Goal: Task Accomplishment & Management: Use online tool/utility

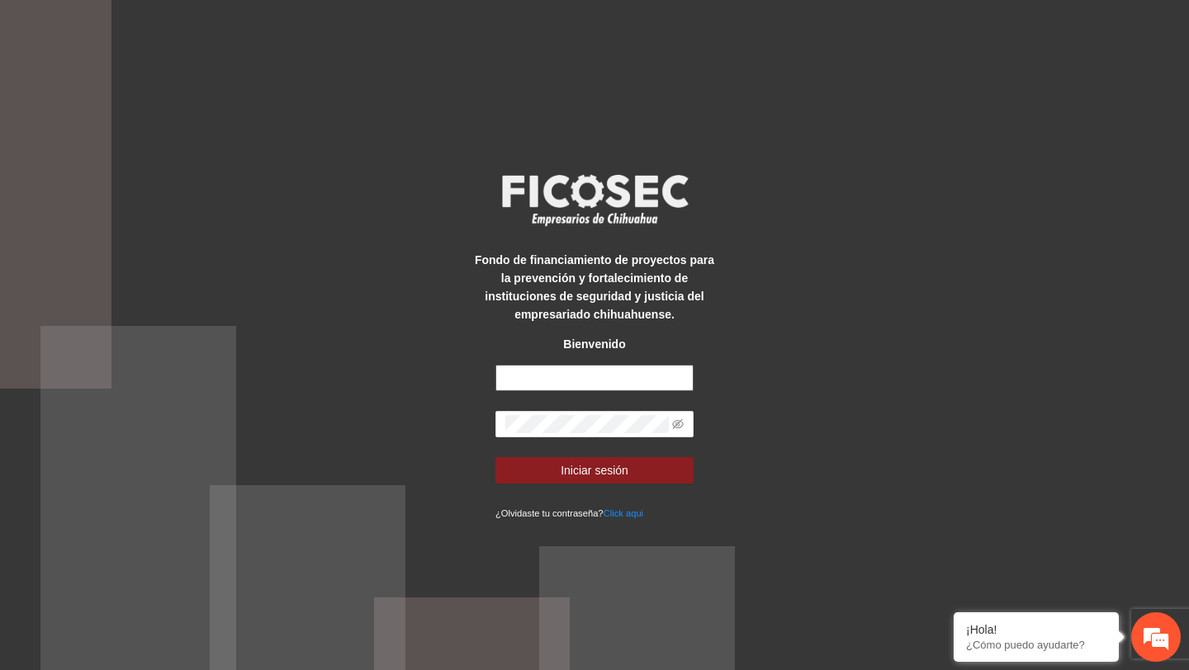
click at [587, 376] on input "text" at bounding box center [594, 378] width 198 height 26
type input "**********"
click at [677, 423] on icon "eye-invisible" at bounding box center [678, 424] width 12 height 10
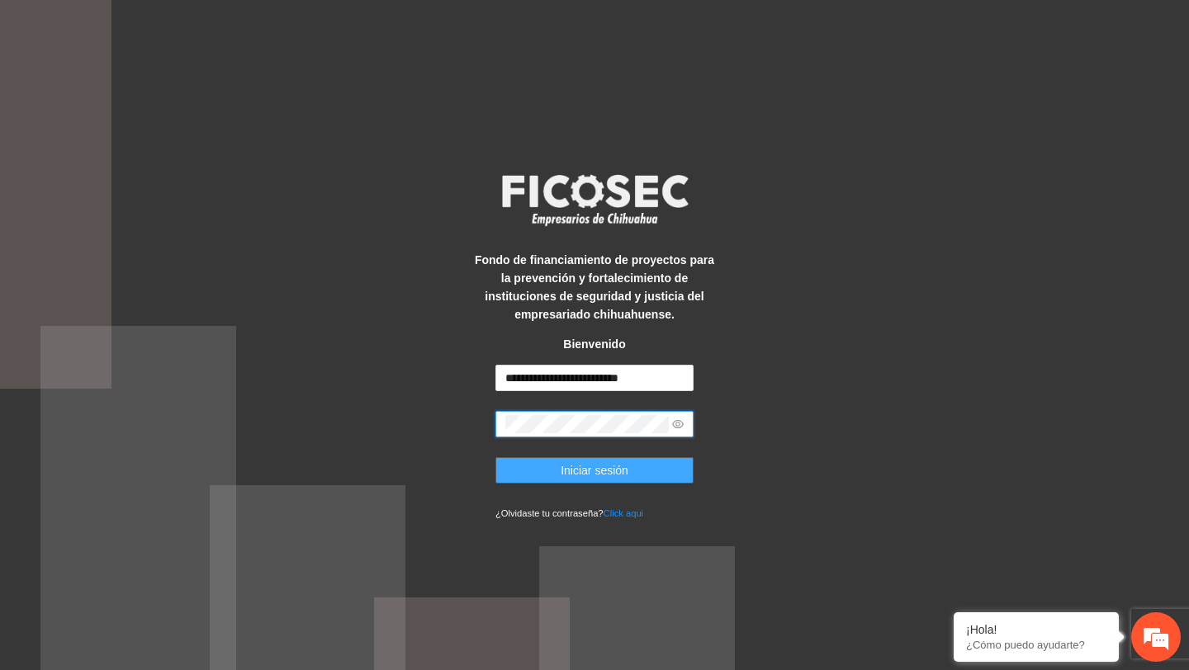
click at [631, 475] on button "Iniciar sesión" at bounding box center [594, 470] width 198 height 26
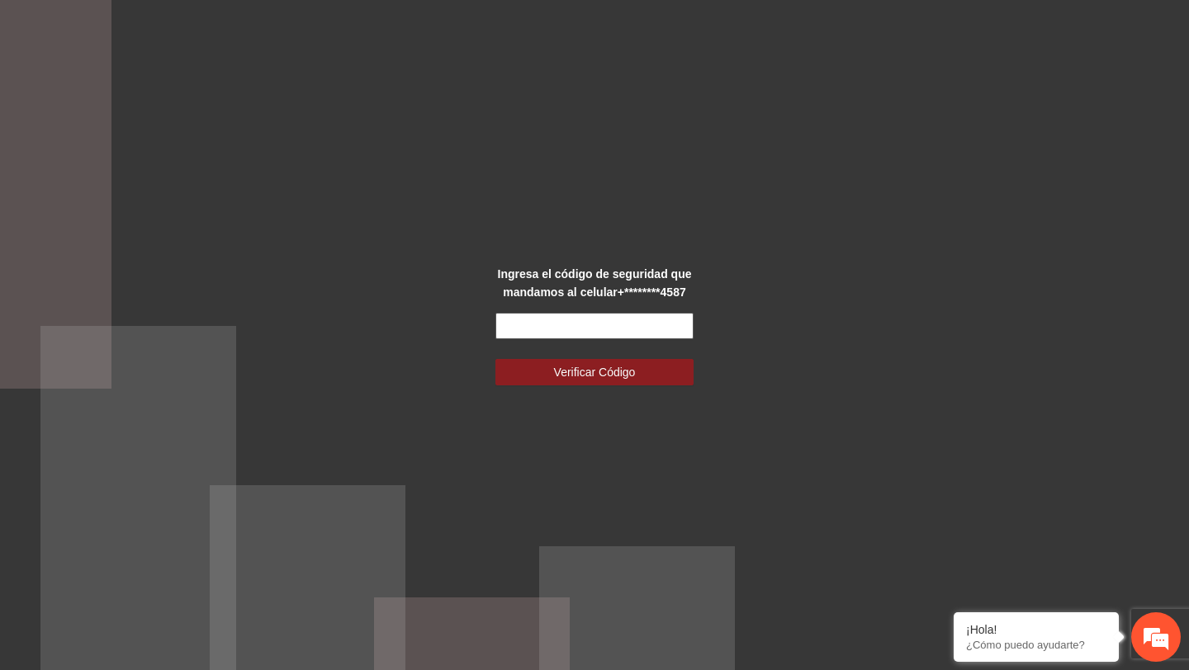
click at [592, 328] on input "text" at bounding box center [594, 326] width 198 height 26
type input "******"
click at [495, 359] on button "Verificar Código" at bounding box center [594, 372] width 198 height 26
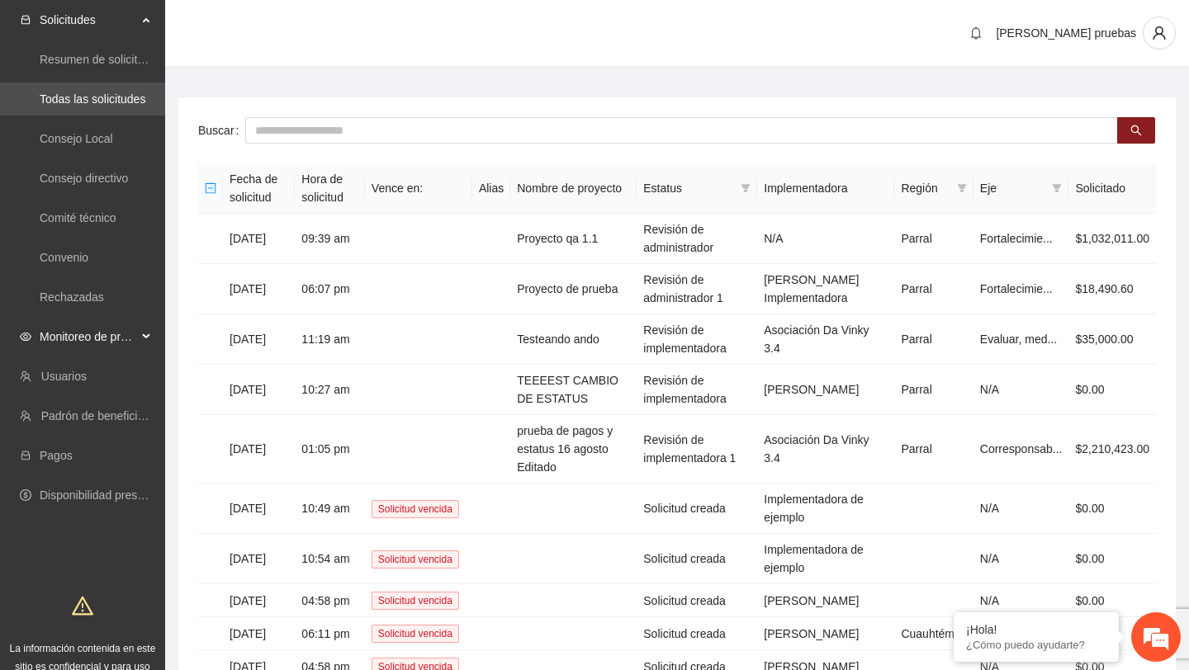
click at [122, 333] on span "Monitoreo de proyectos" at bounding box center [88, 336] width 97 height 33
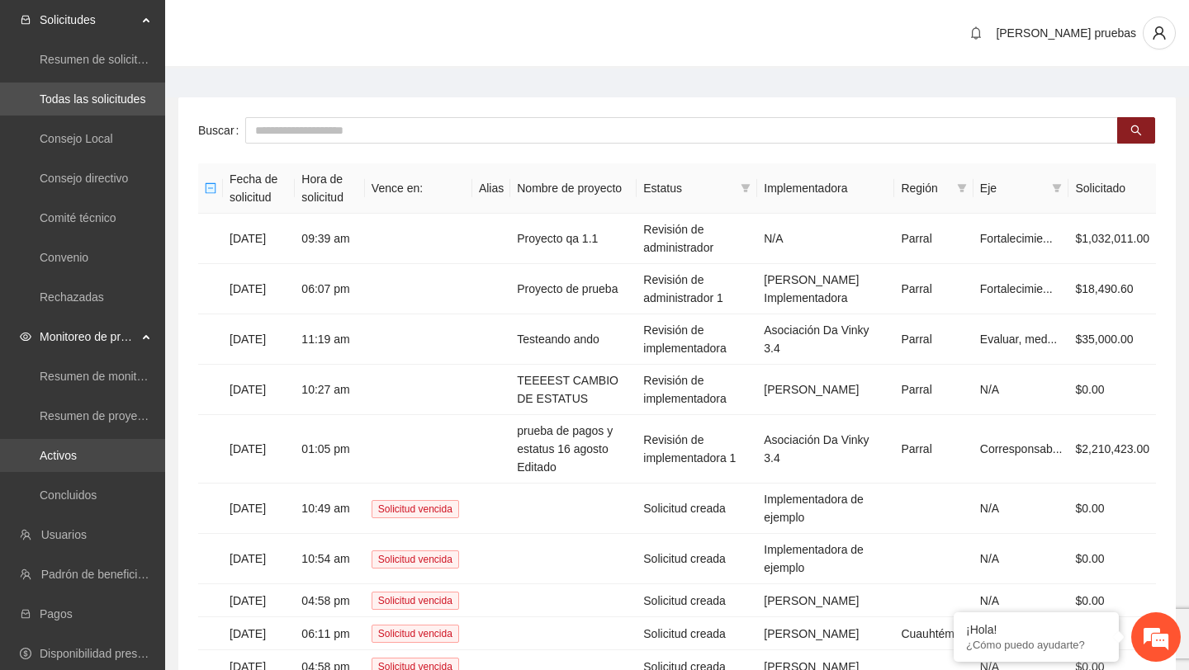
click at [77, 458] on link "Activos" at bounding box center [58, 455] width 37 height 13
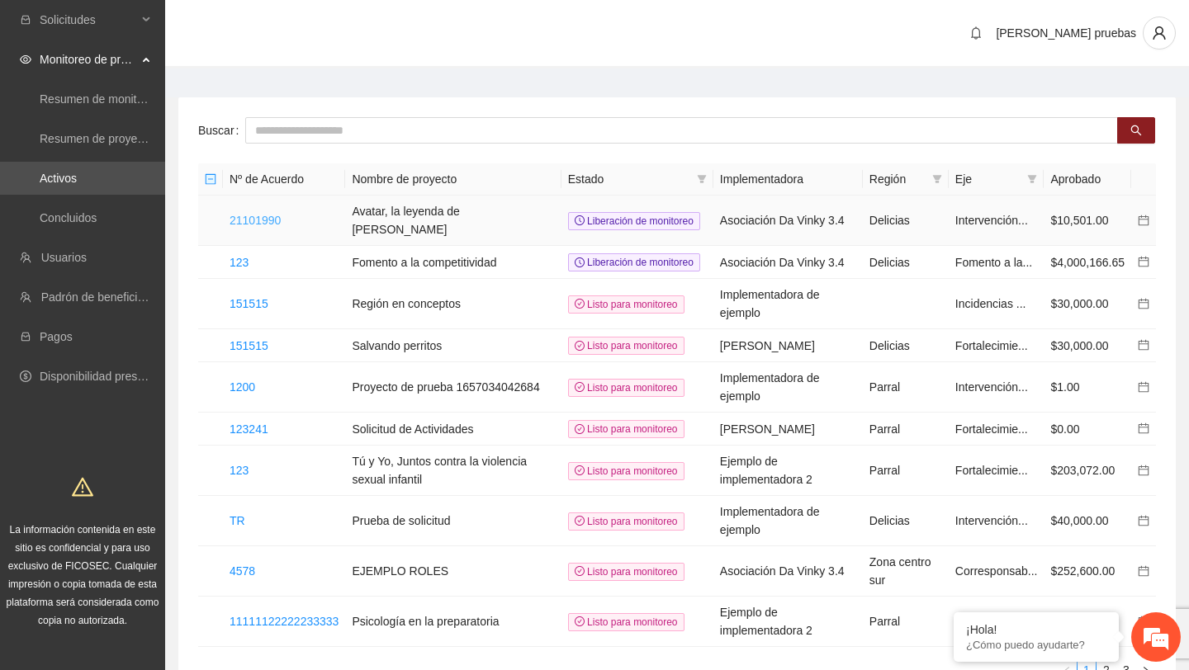
click at [274, 218] on link "21101990" at bounding box center [254, 220] width 51 height 13
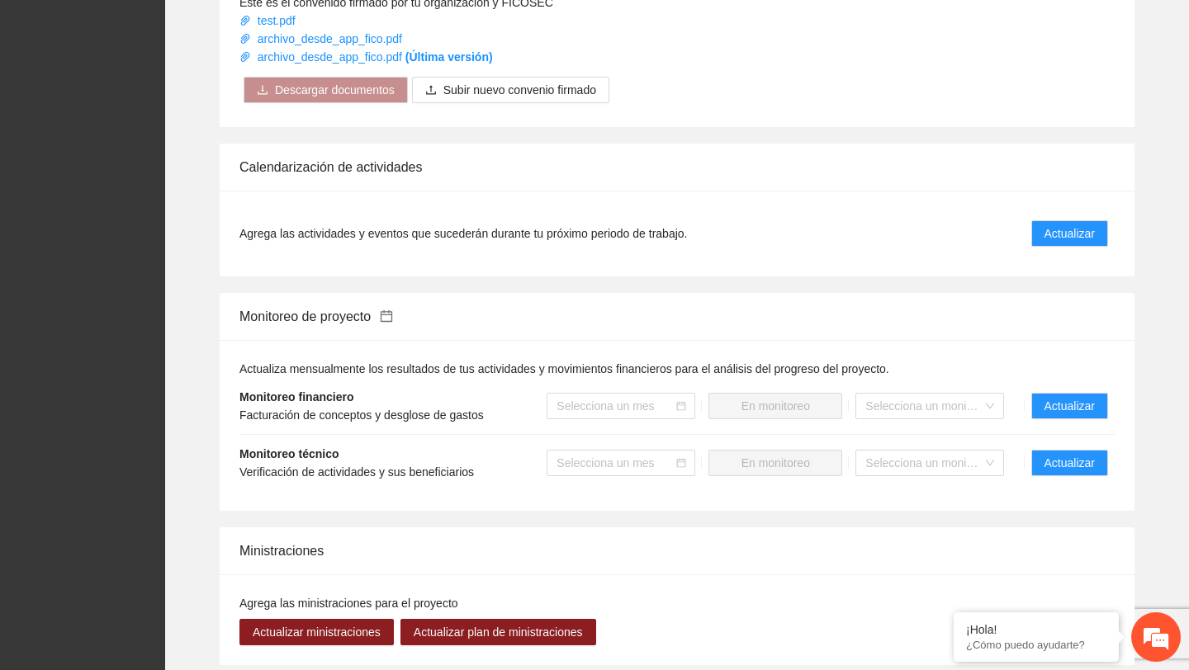
scroll to position [975, 0]
click at [1060, 471] on span "Actualizar" at bounding box center [1069, 462] width 50 height 18
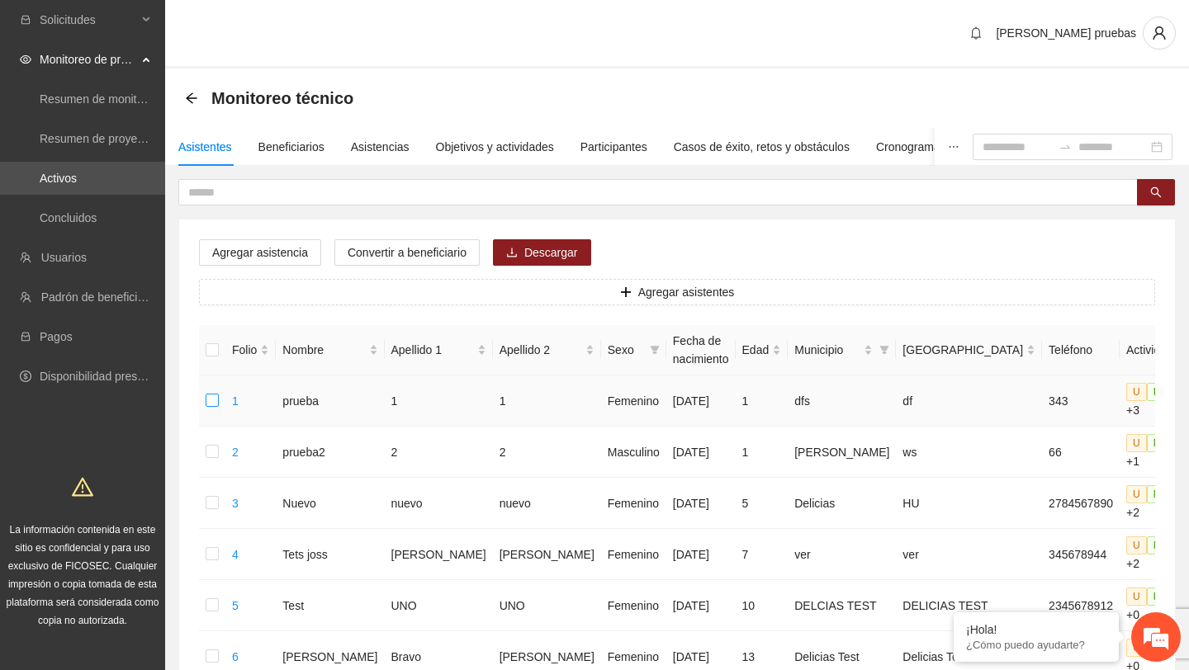
click at [209, 408] on label at bounding box center [212, 401] width 13 height 18
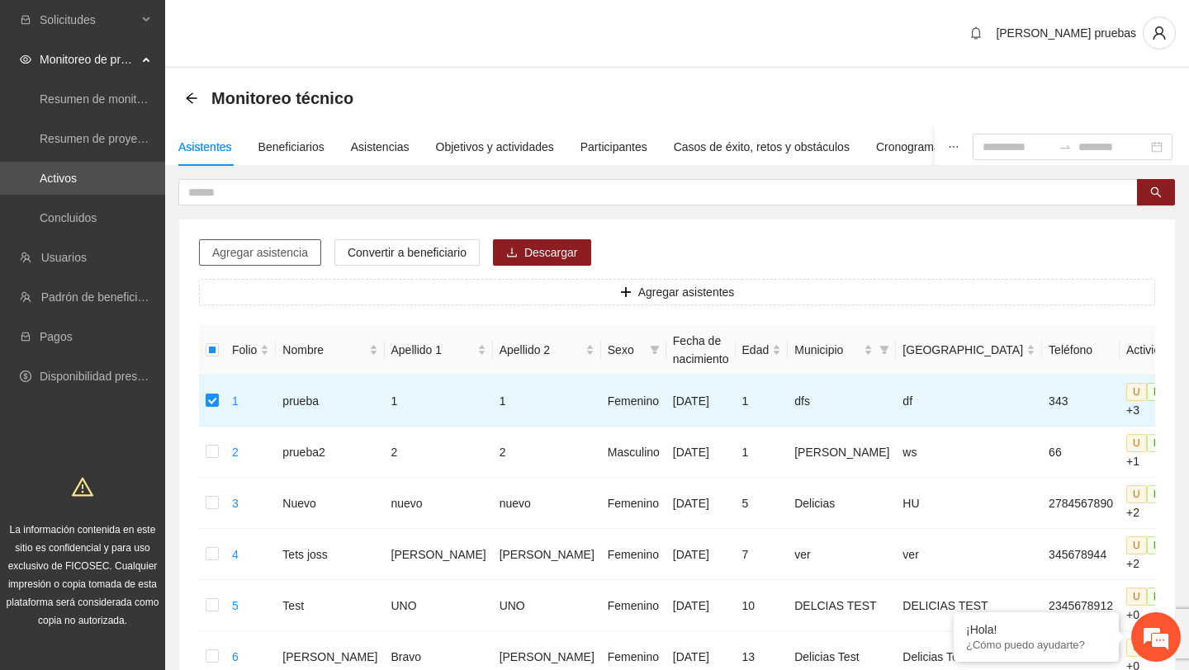
click at [288, 250] on span "Agregar asistencia" at bounding box center [260, 252] width 96 height 18
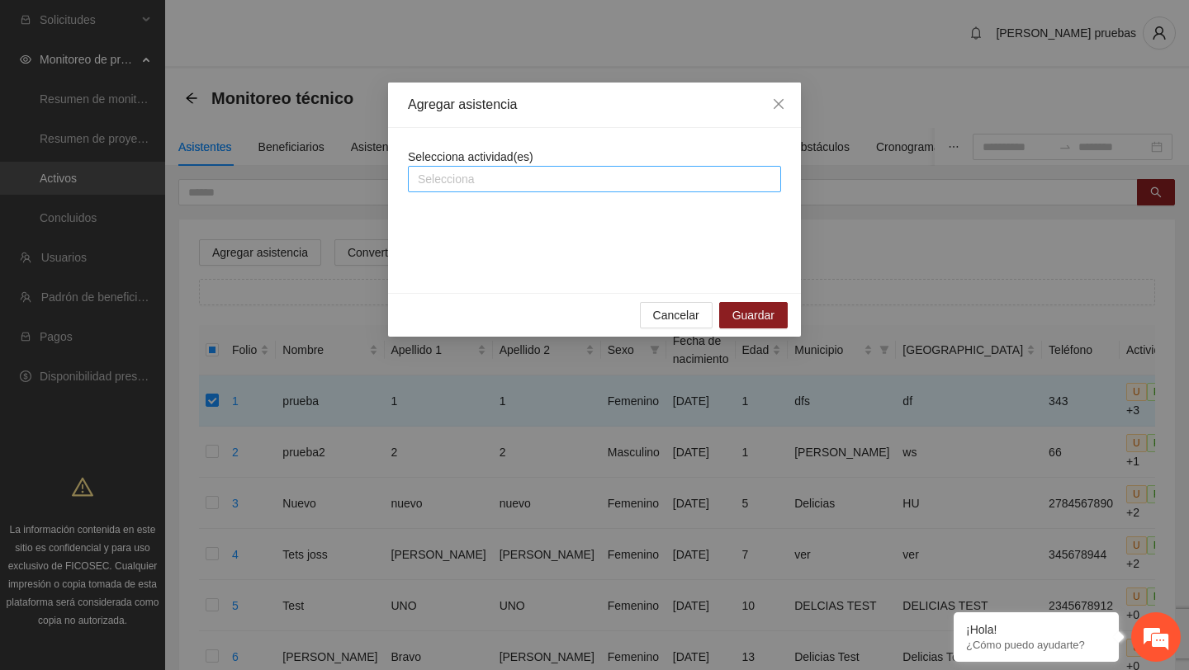
click at [617, 182] on div at bounding box center [594, 179] width 365 height 20
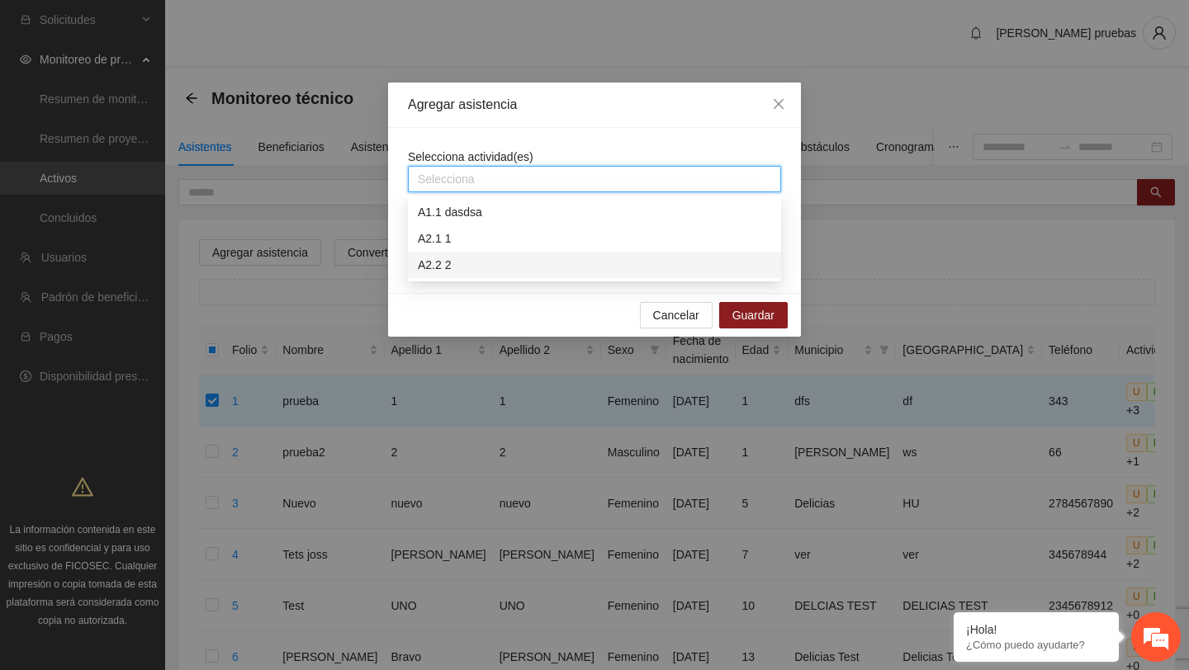
click at [547, 256] on div "A2.2 2" at bounding box center [594, 265] width 353 height 18
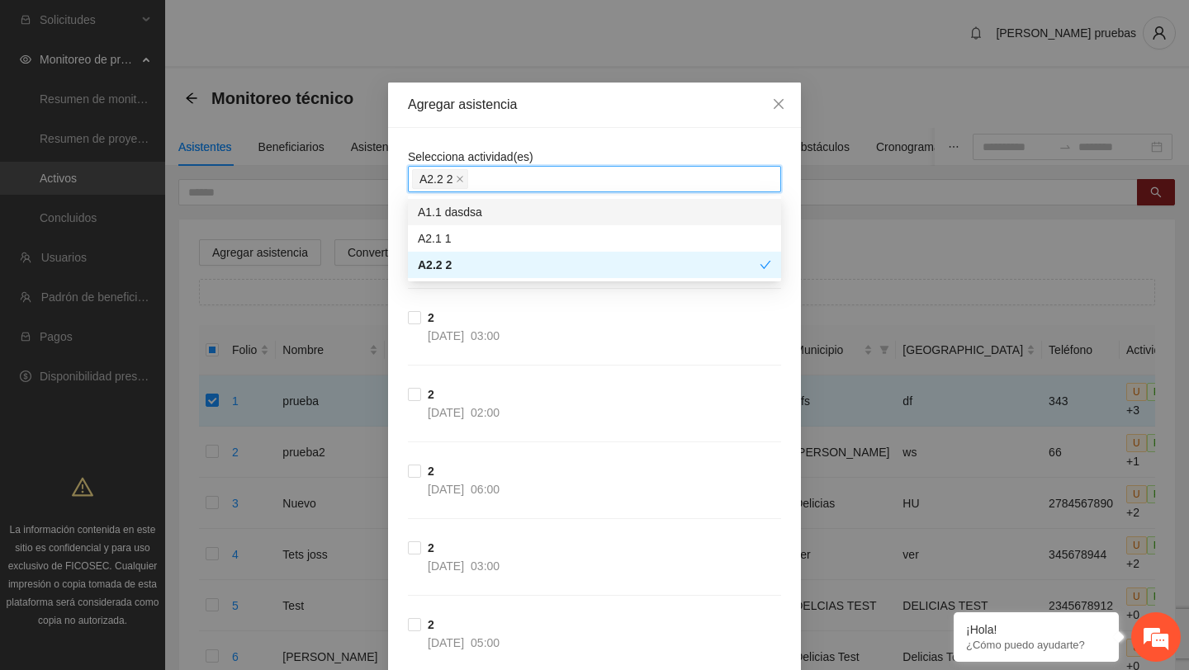
click at [650, 144] on div "Selecciona actividad(es) A2.2 2 2 29/05/2025 06:00 2 20/05/2025 03:00 2 13/05/2…" at bounding box center [594, 479] width 413 height 702
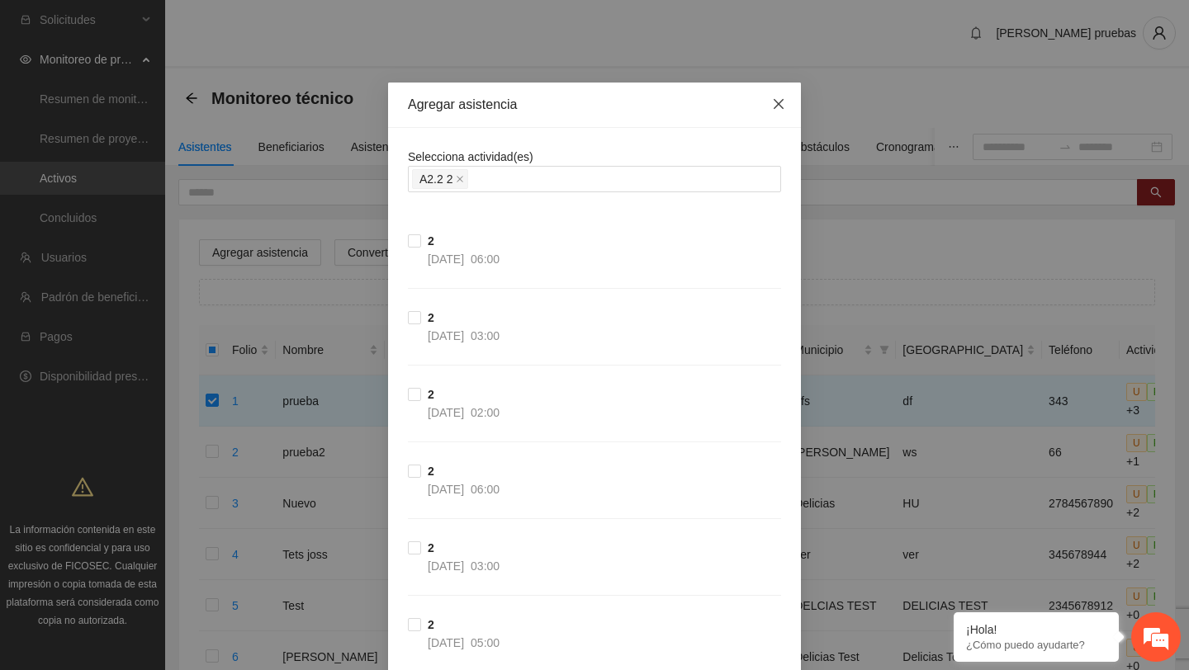
click at [785, 101] on span "Close" at bounding box center [778, 105] width 45 height 45
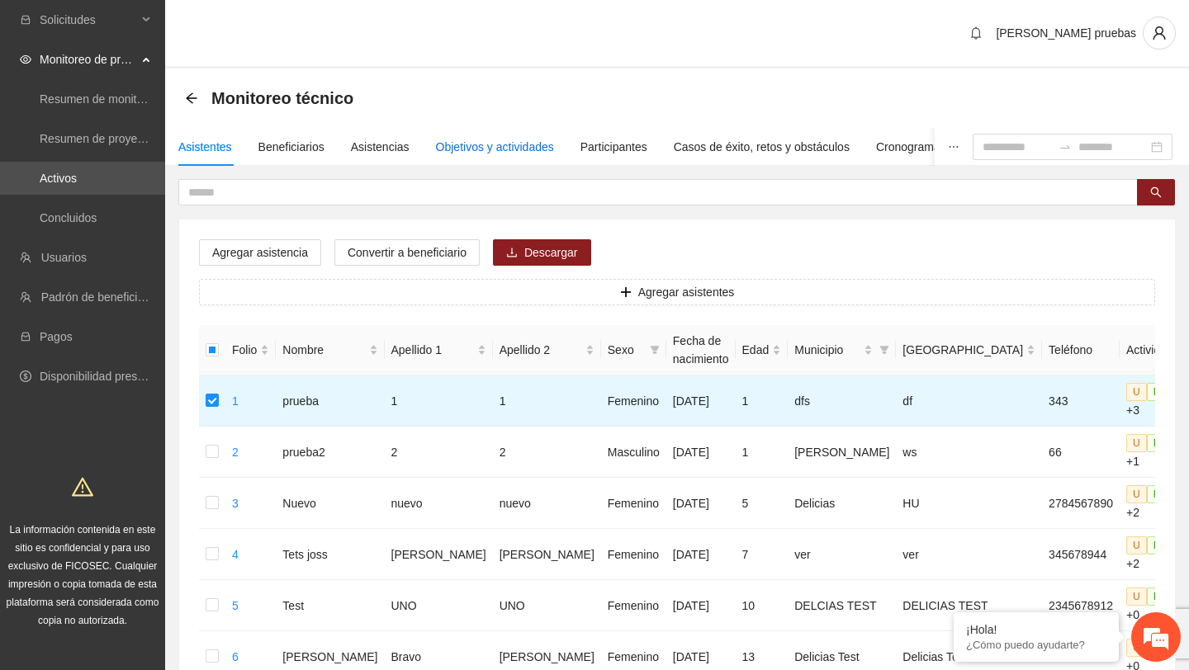
click at [475, 149] on div "Objetivos y actividades" at bounding box center [495, 147] width 118 height 18
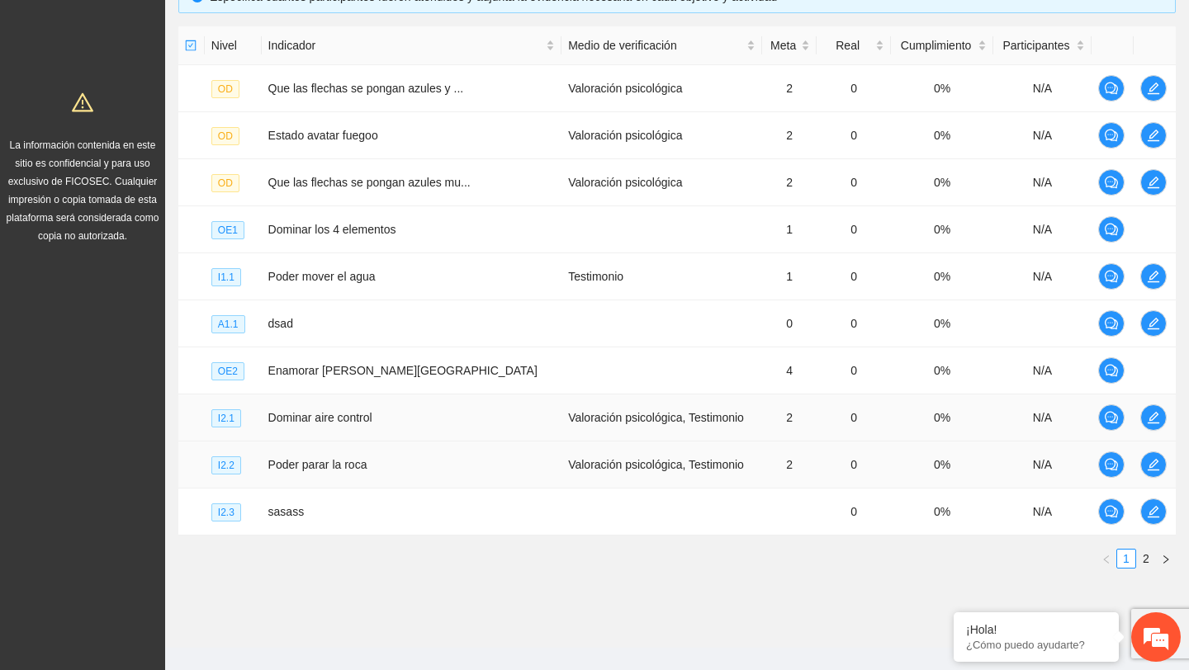
scroll to position [409, 0]
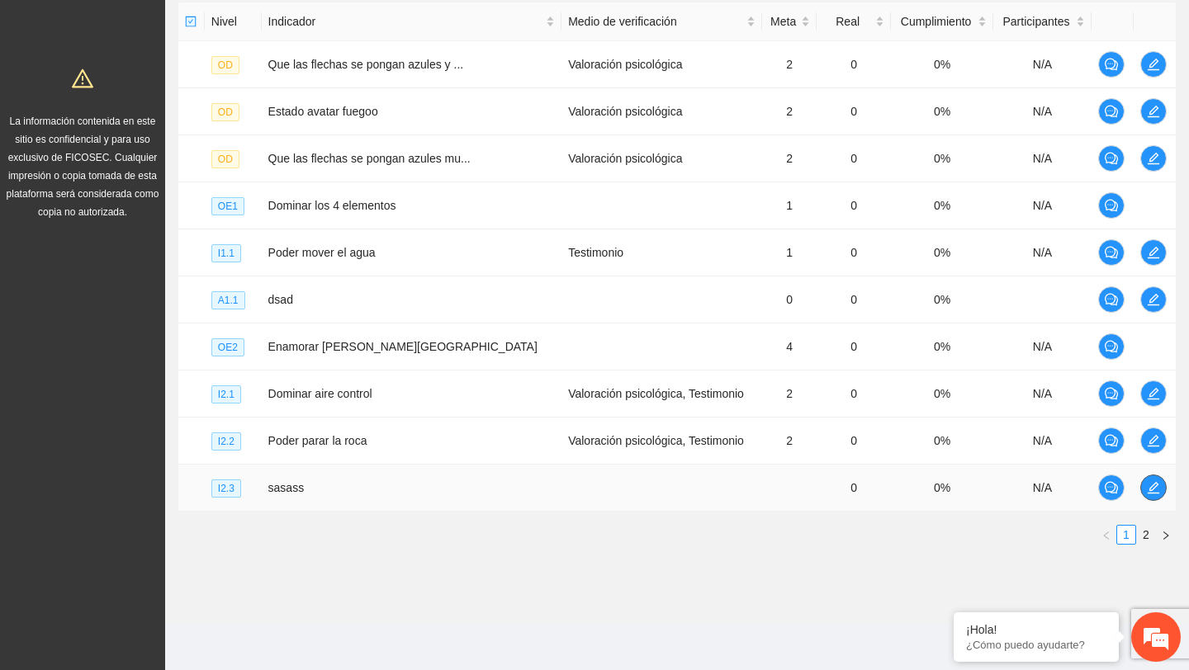
click at [1157, 480] on button "button" at bounding box center [1153, 488] width 26 height 26
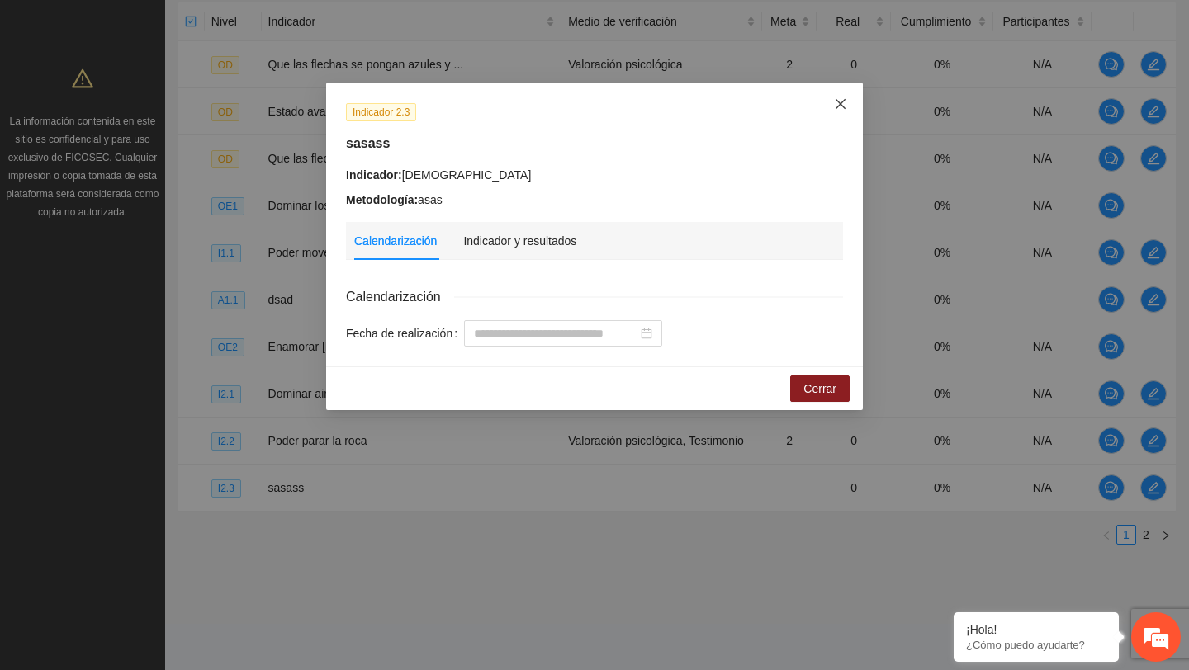
click at [840, 101] on icon "close" at bounding box center [840, 103] width 13 height 13
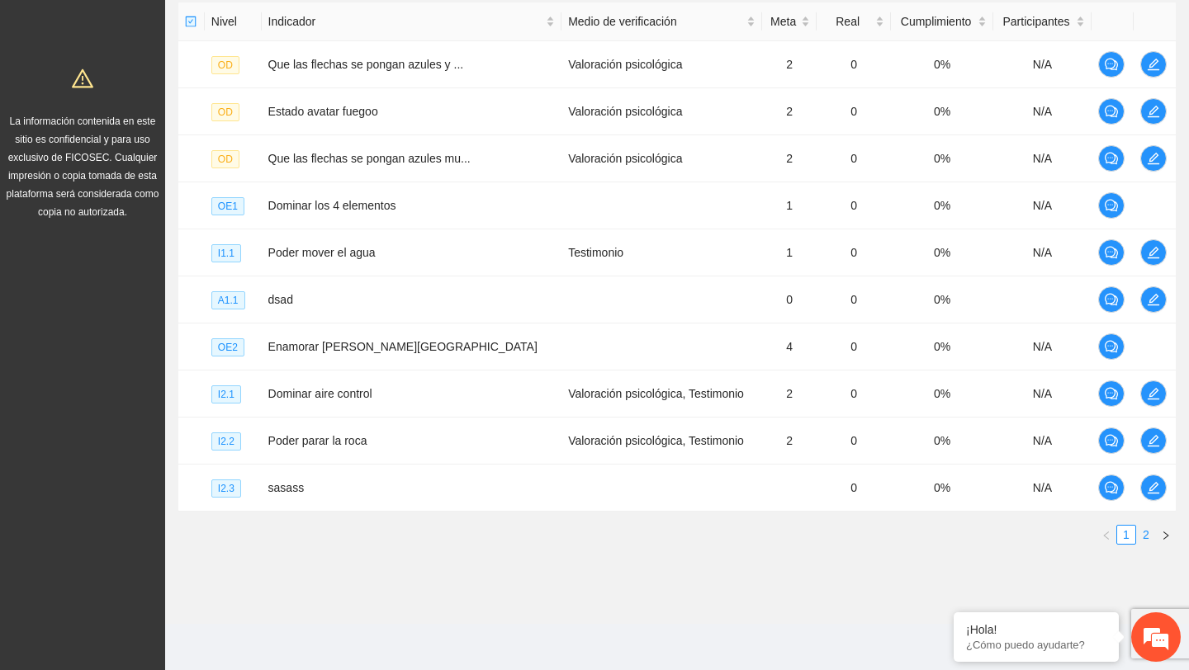
click at [1146, 532] on link "2" at bounding box center [1146, 535] width 18 height 18
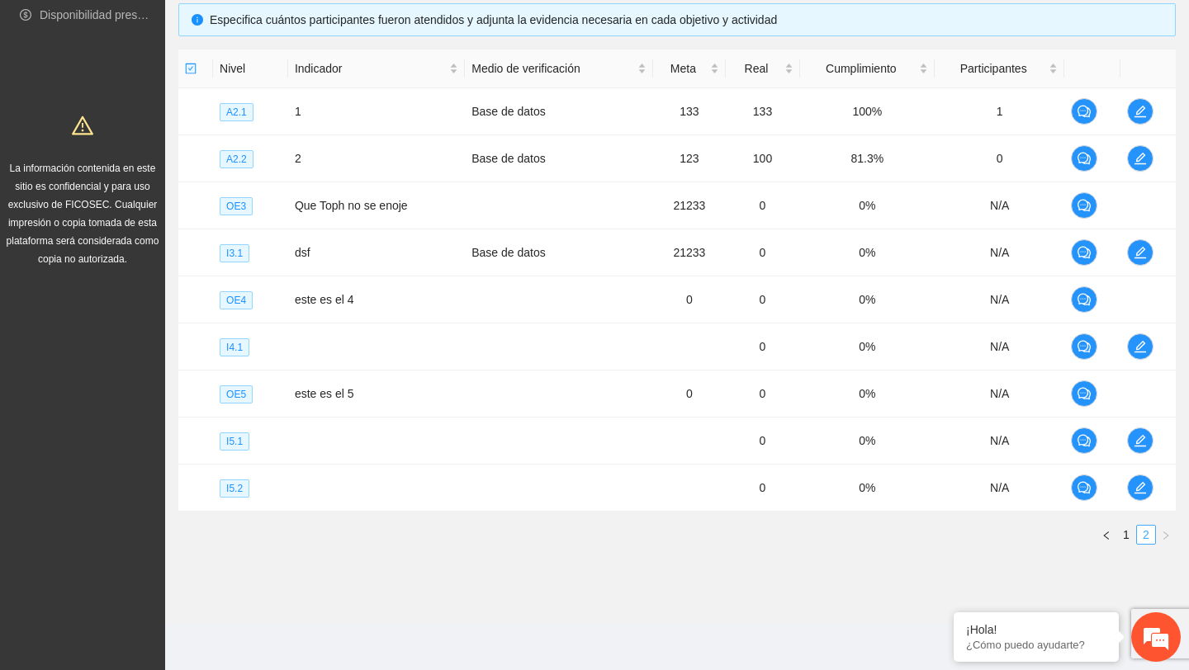
scroll to position [362, 0]
click at [1137, 112] on icon "edit" at bounding box center [1139, 111] width 13 height 13
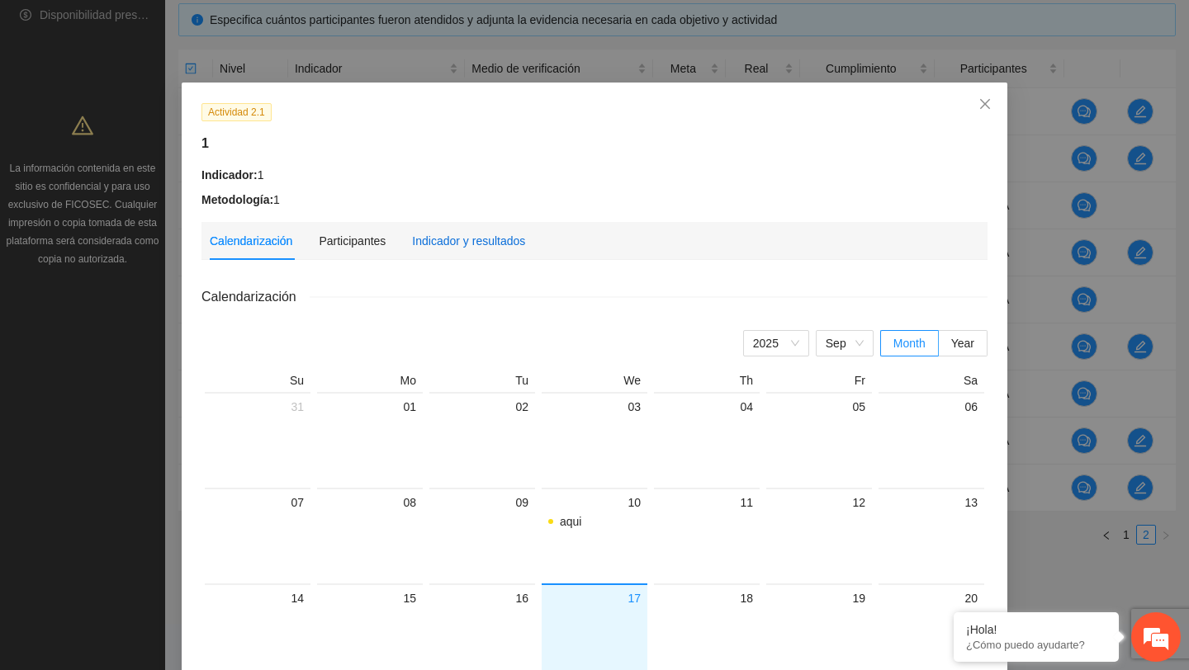
click at [525, 243] on div "Indicador y resultados" at bounding box center [468, 241] width 113 height 18
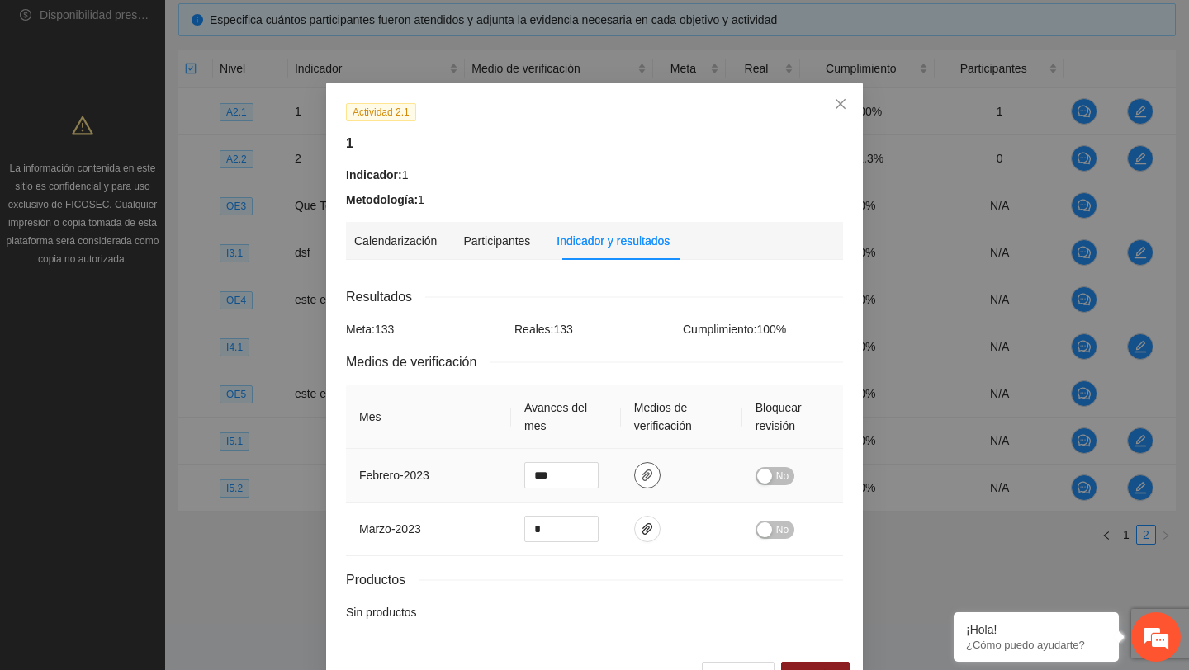
click at [652, 475] on icon "paper-clip" at bounding box center [647, 475] width 13 height 13
click at [653, 416] on span "Adjuntar documento" at bounding box center [606, 423] width 103 height 18
click at [646, 522] on icon "paper-clip" at bounding box center [647, 528] width 13 height 13
click at [616, 482] on span "Adjuntar documento" at bounding box center [606, 476] width 103 height 18
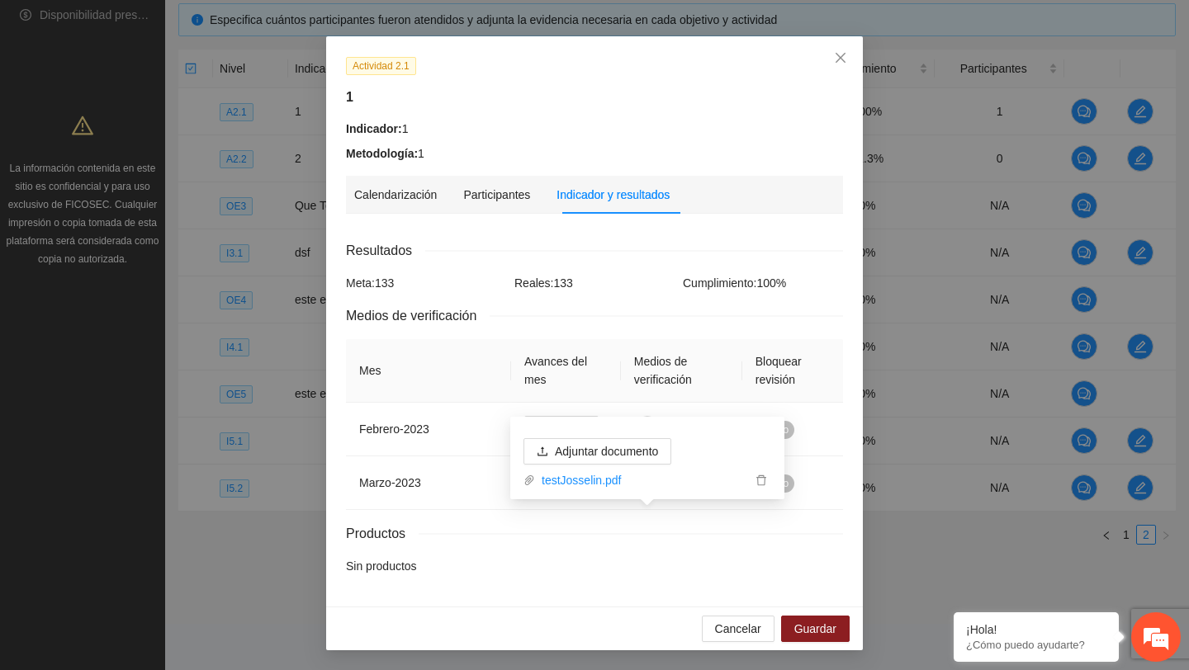
click at [688, 597] on div "Actividad 2.1 1 Indicador: 1 Metodología: 1 Calendarización Participantes Indic…" at bounding box center [594, 321] width 537 height 570
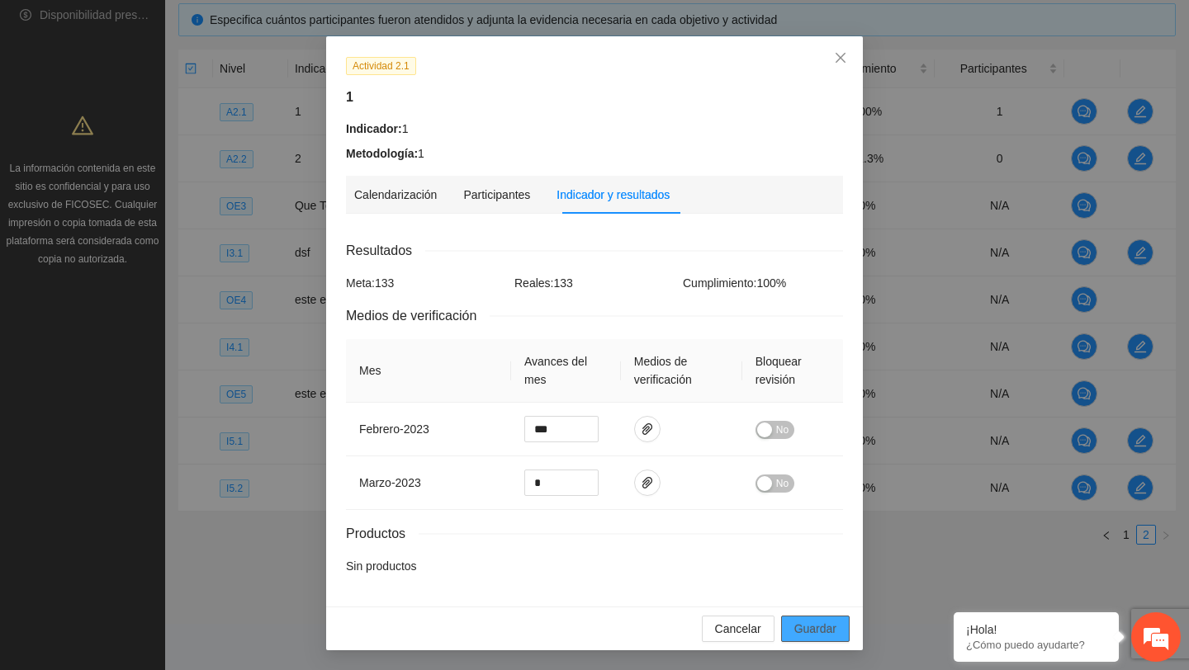
click at [815, 626] on span "Guardar" at bounding box center [815, 629] width 42 height 18
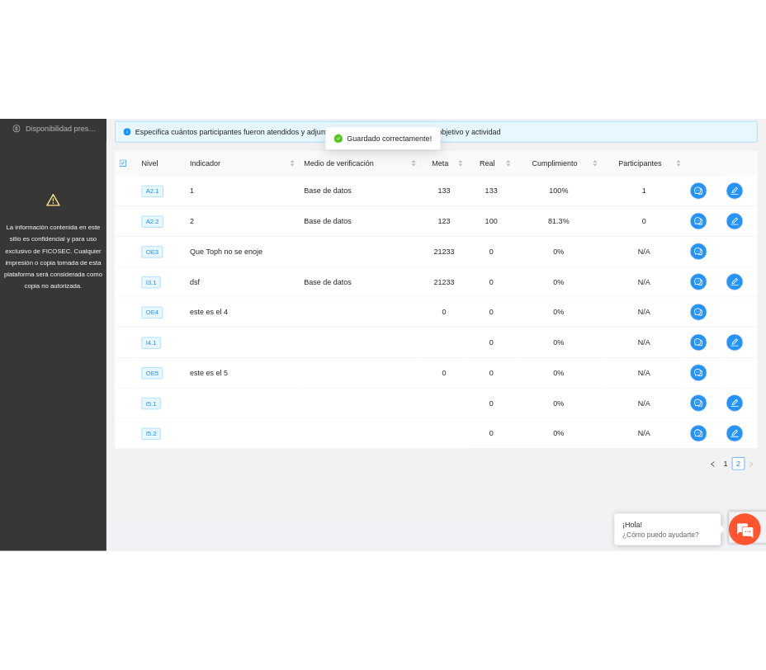
scroll to position [0, 0]
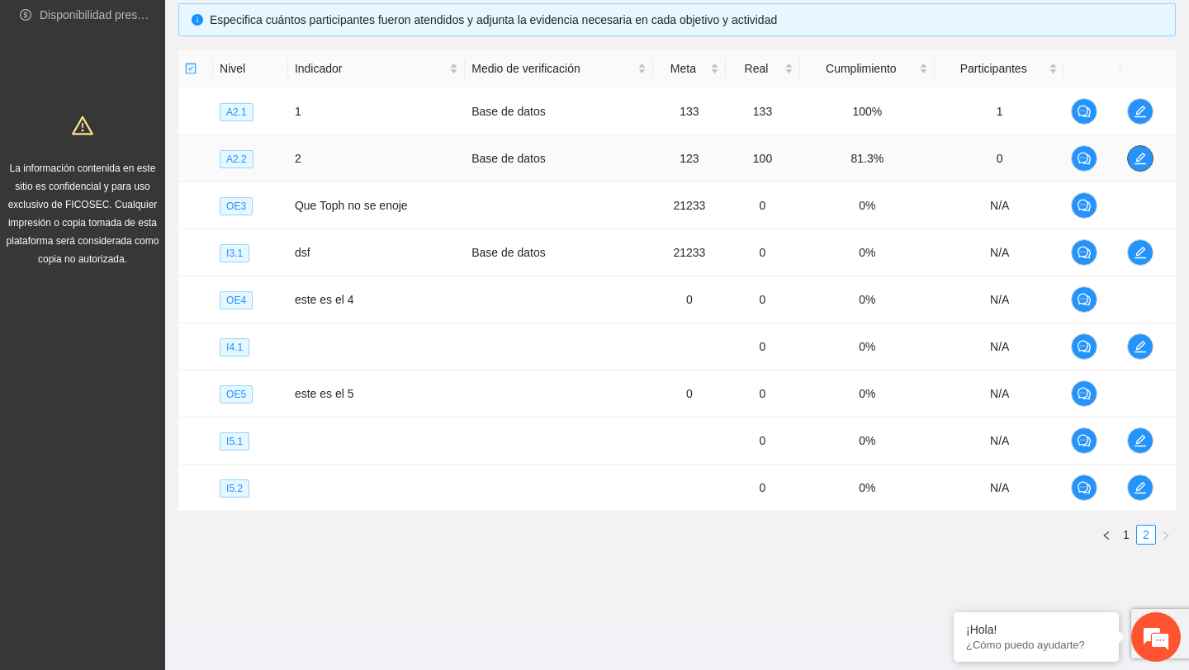
click at [1137, 156] on icon "edit" at bounding box center [1139, 158] width 13 height 13
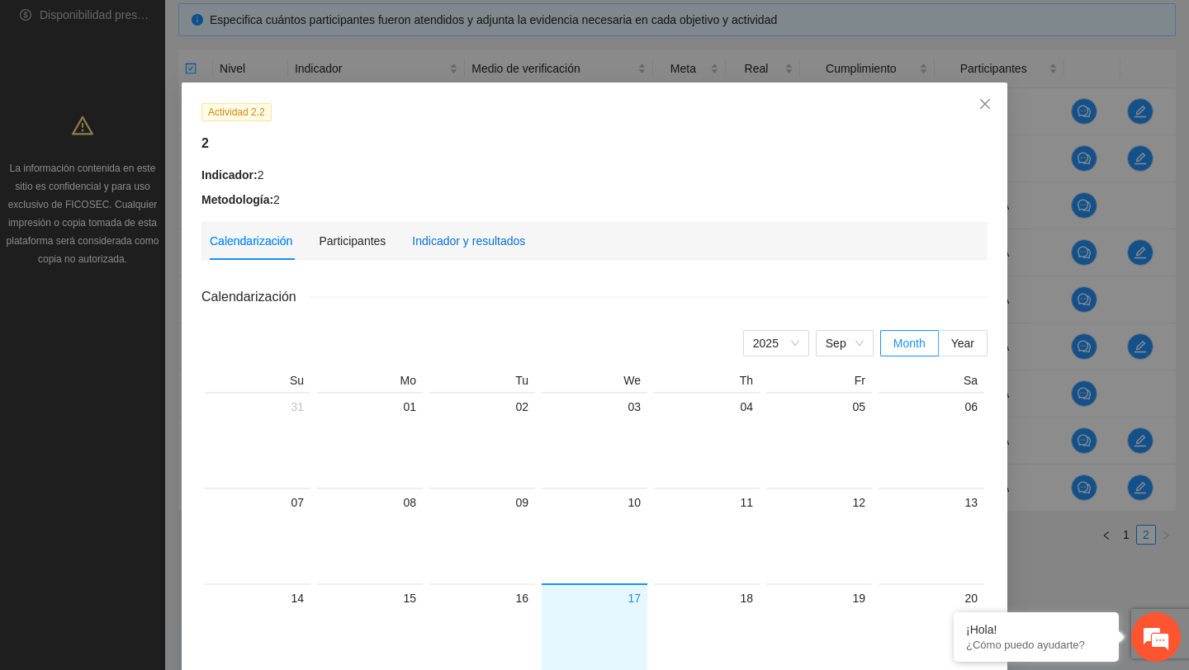
click at [519, 243] on div "Indicador y resultados" at bounding box center [468, 241] width 113 height 18
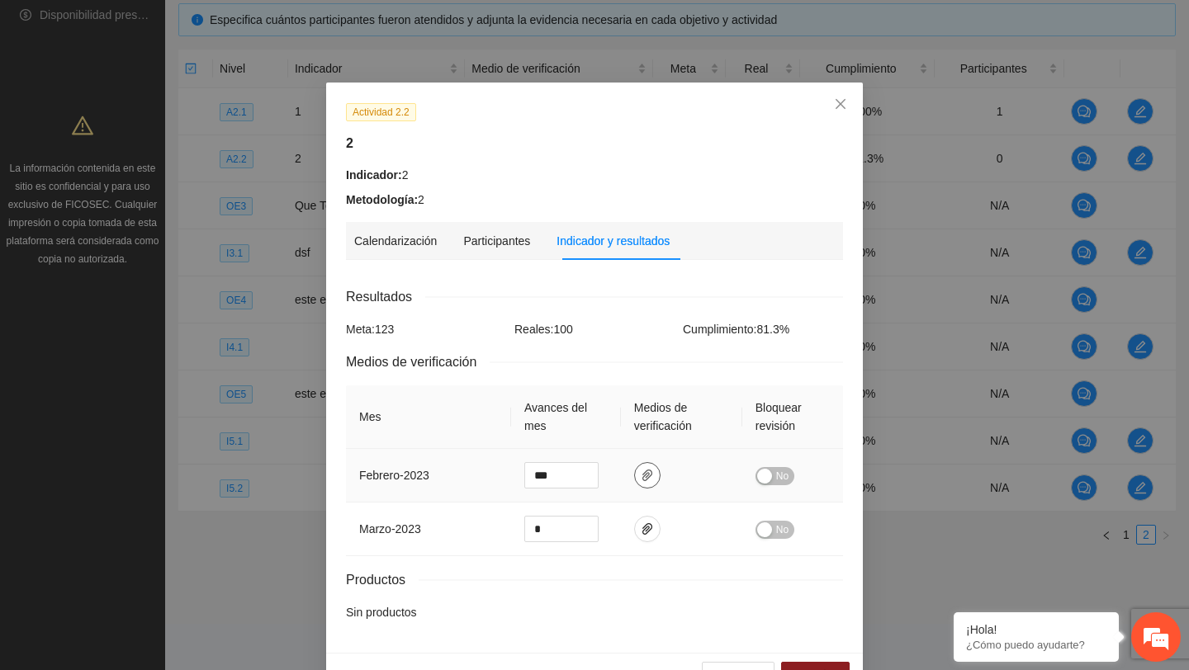
click at [646, 476] on icon "paper-clip" at bounding box center [647, 476] width 10 height 12
click at [650, 526] on icon "paper-clip" at bounding box center [647, 528] width 13 height 13
click at [664, 157] on div "Actividad 2.2 2 Indicador: 2 Metodología: 2" at bounding box center [594, 155] width 509 height 106
click at [837, 118] on span "Close" at bounding box center [840, 105] width 45 height 45
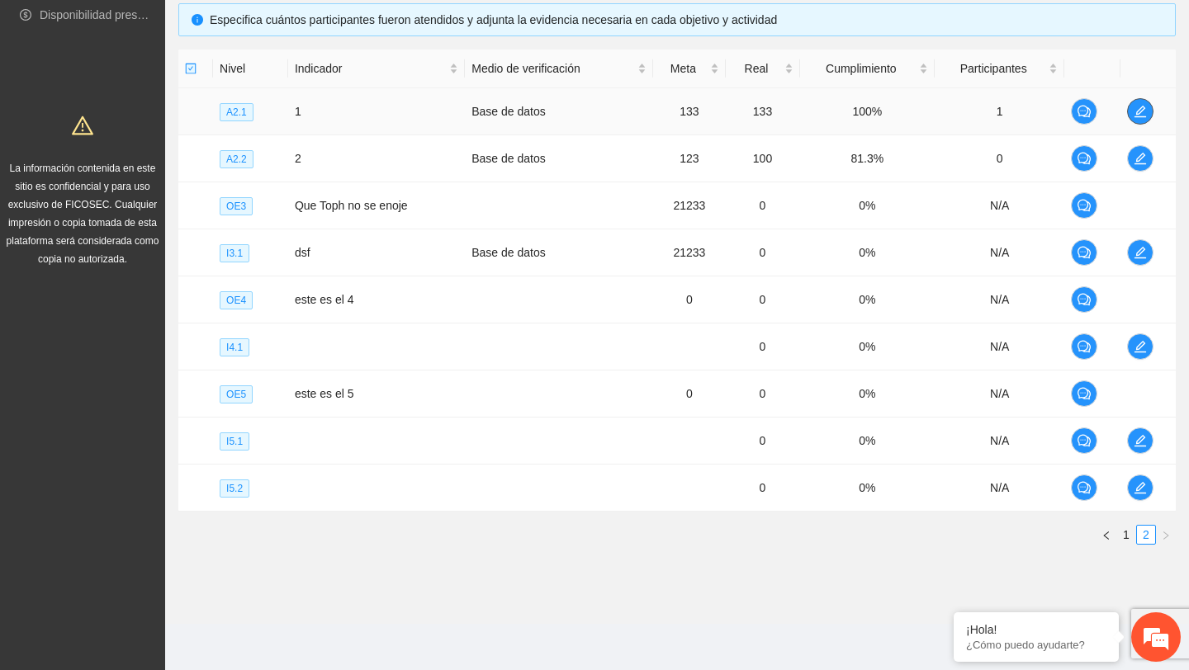
click at [1149, 107] on span "edit" at bounding box center [1139, 111] width 25 height 13
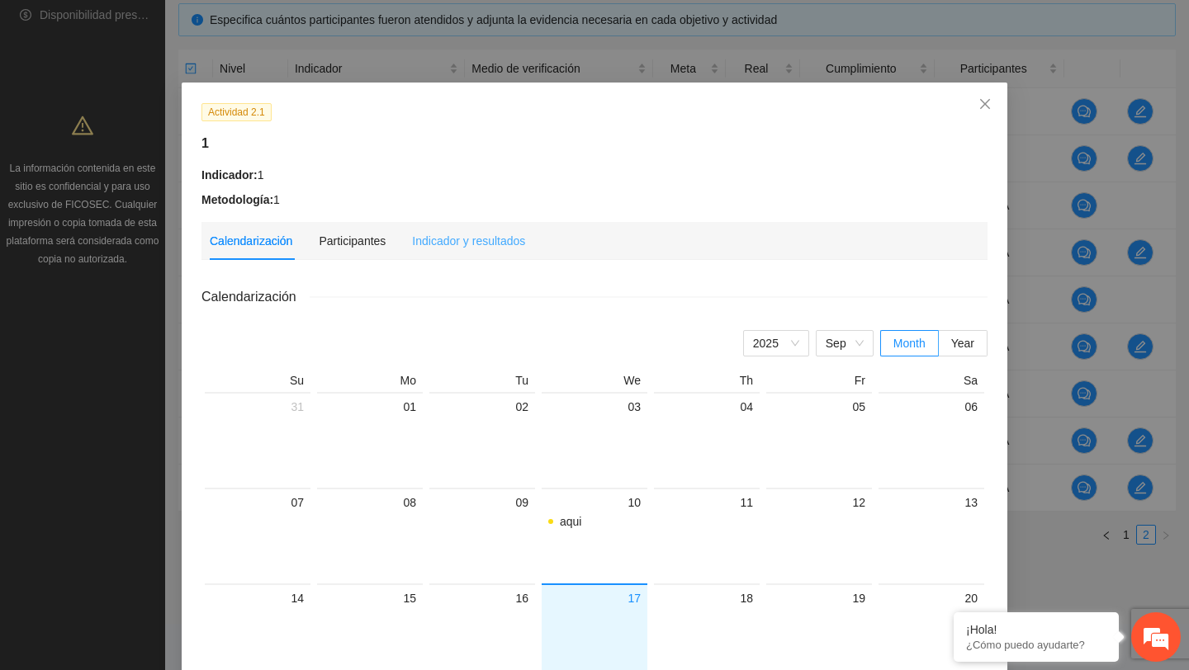
click at [518, 253] on div "Indicador y resultados" at bounding box center [468, 241] width 113 height 38
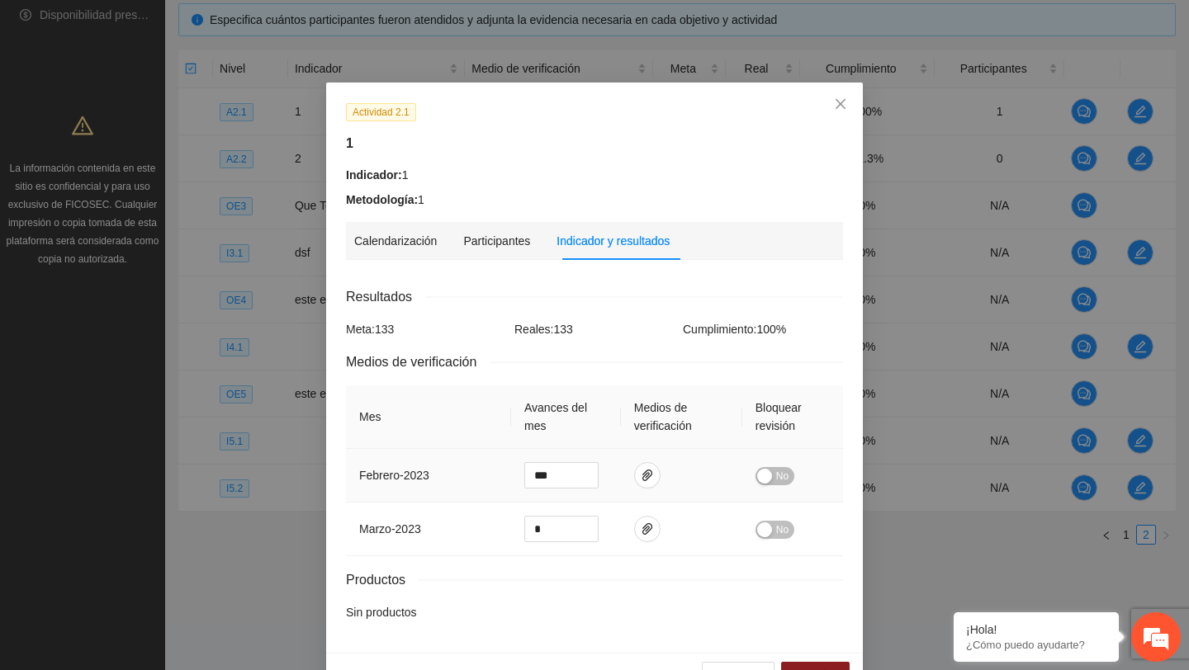
click at [645, 461] on td at bounding box center [681, 476] width 121 height 54
click at [648, 469] on icon "paper-clip" at bounding box center [647, 475] width 13 height 13
click at [654, 527] on icon "paper-clip" at bounding box center [647, 528] width 13 height 13
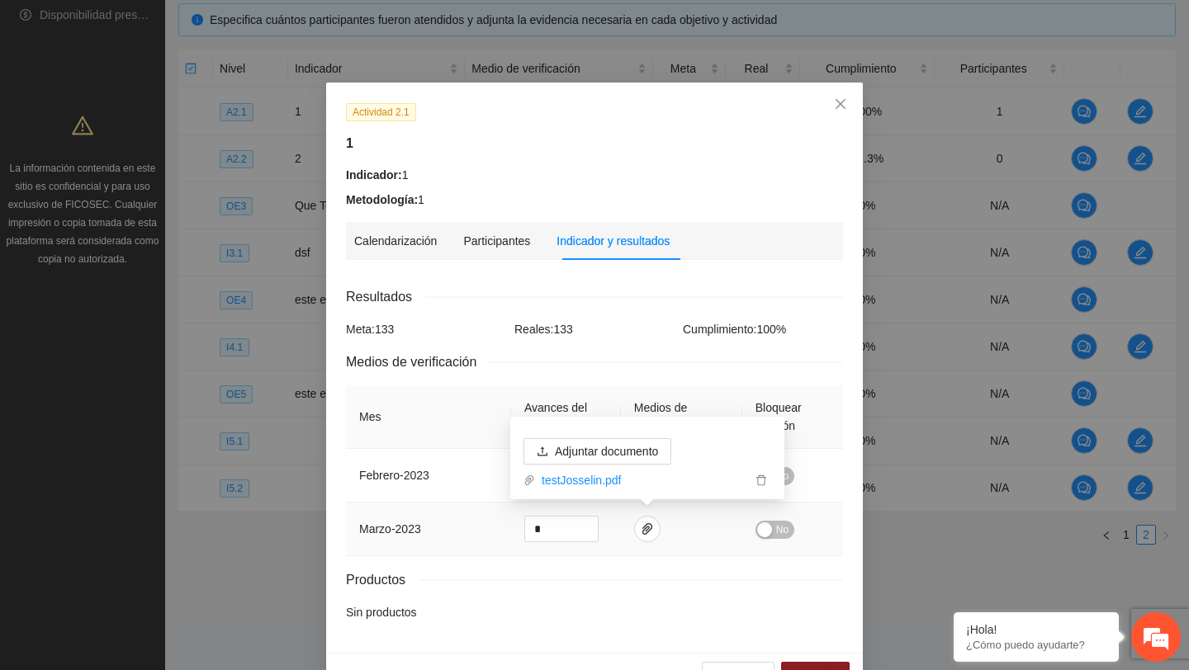
click at [703, 552] on td at bounding box center [681, 530] width 121 height 54
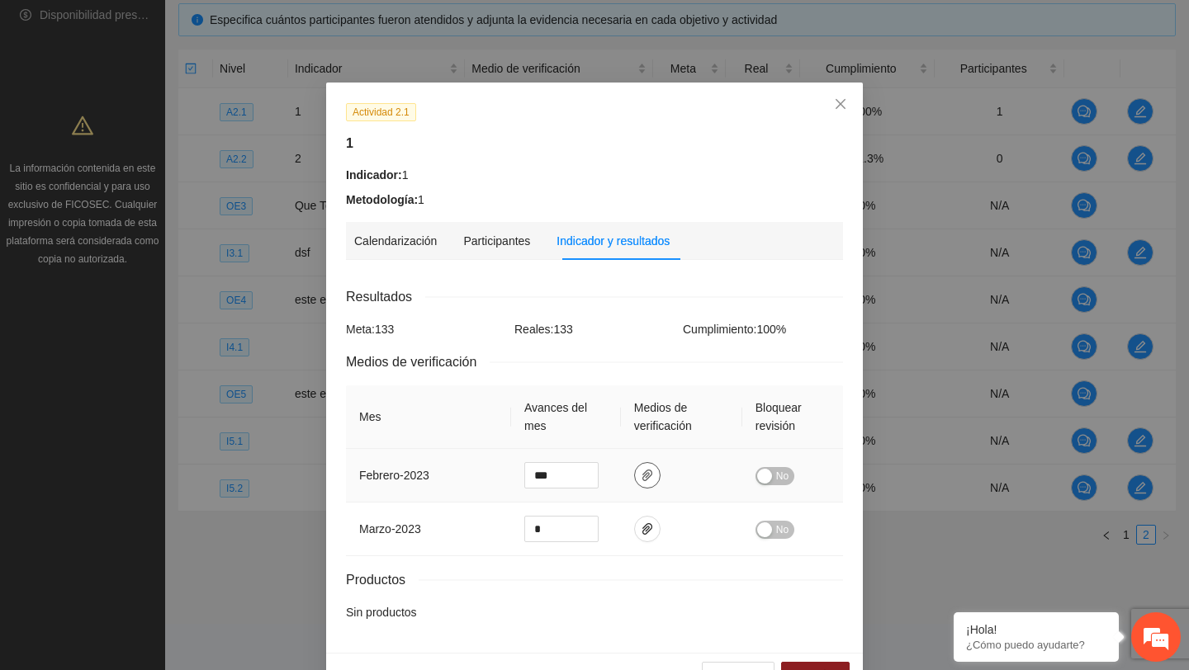
click at [649, 488] on button "button" at bounding box center [647, 475] width 26 height 26
click at [763, 426] on icon "delete" at bounding box center [761, 427] width 12 height 12
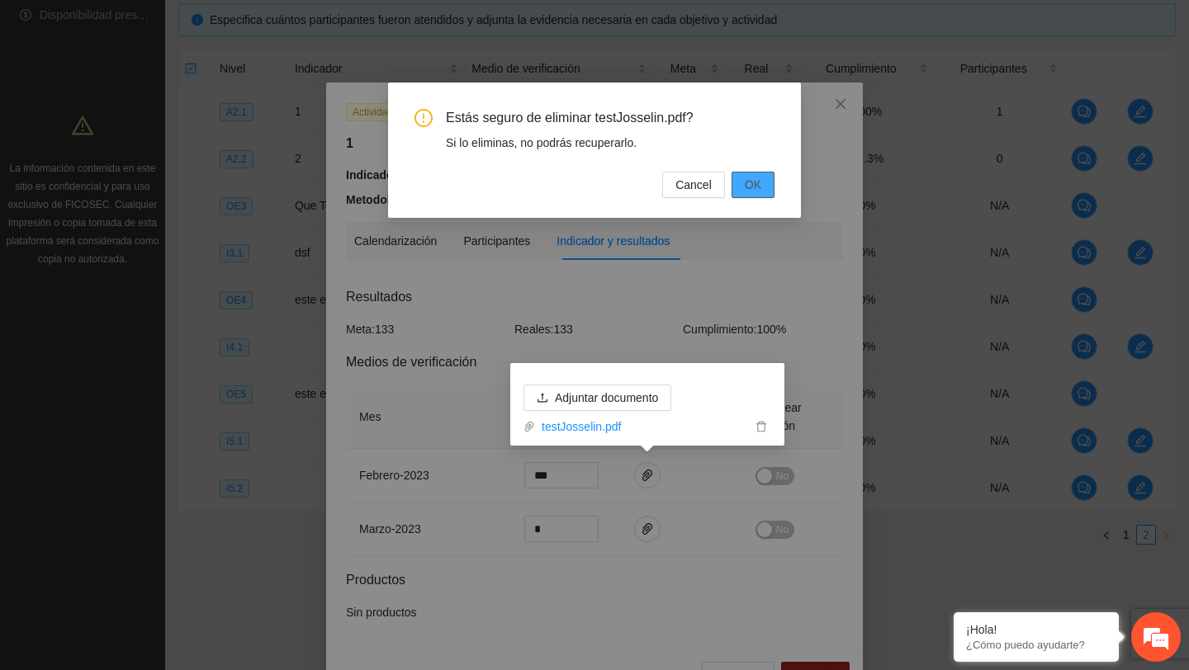
click at [751, 188] on span "OK" at bounding box center [753, 185] width 17 height 18
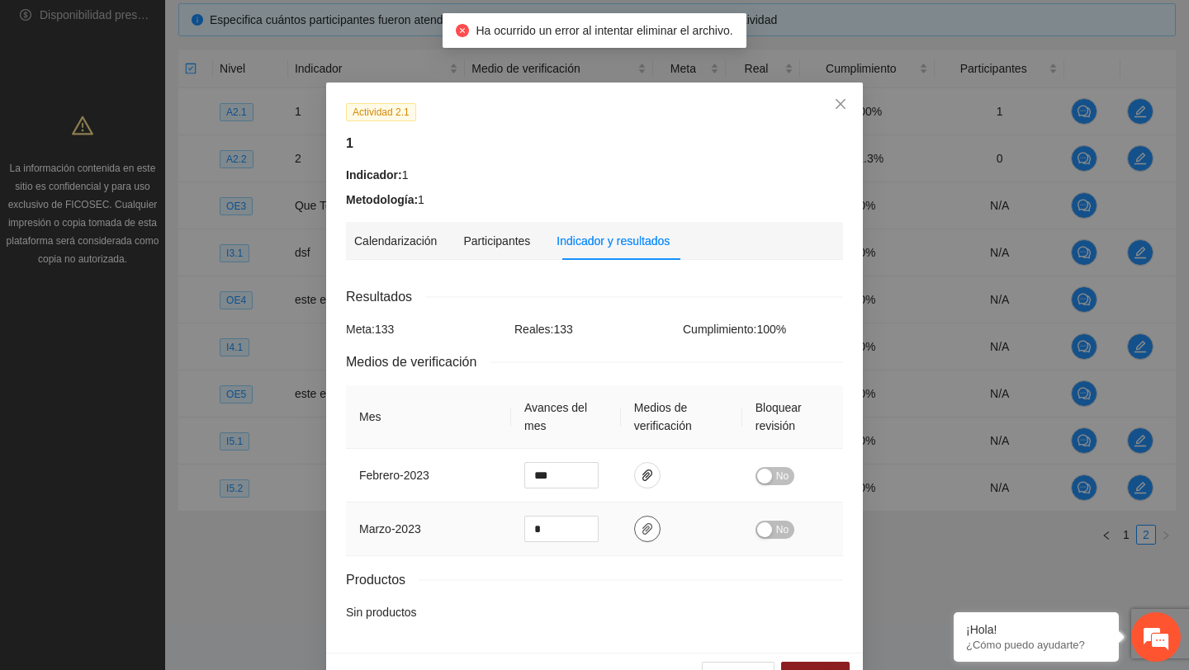
click at [658, 521] on button "button" at bounding box center [647, 529] width 26 height 26
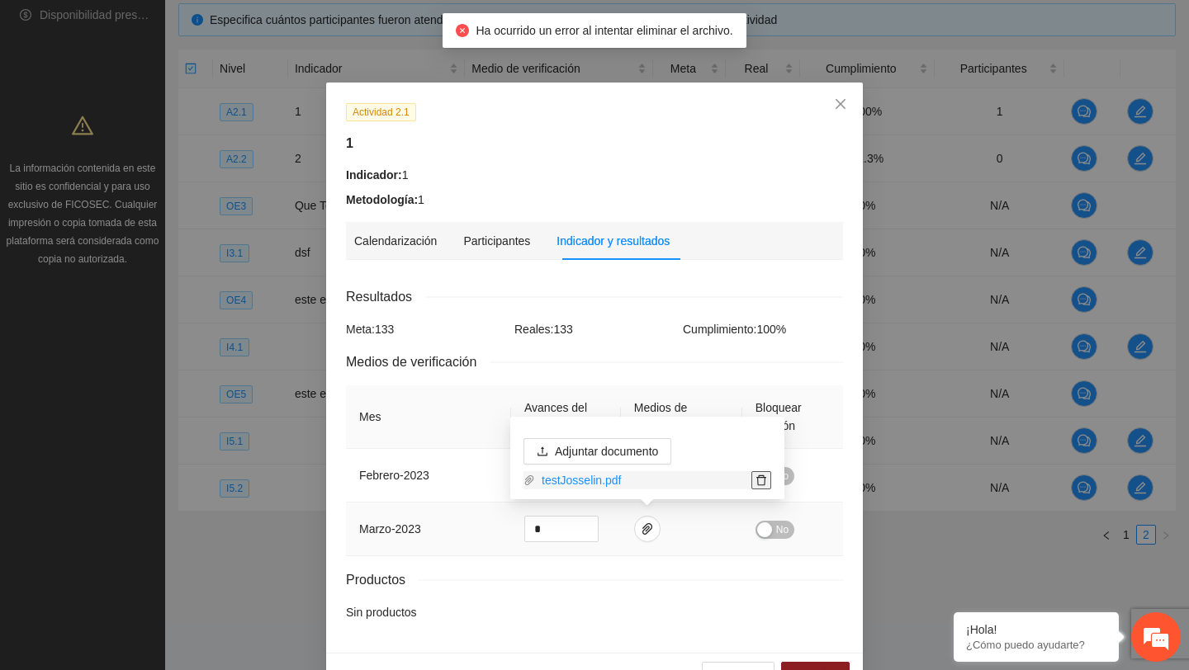
click at [759, 481] on icon "delete" at bounding box center [761, 481] width 12 height 12
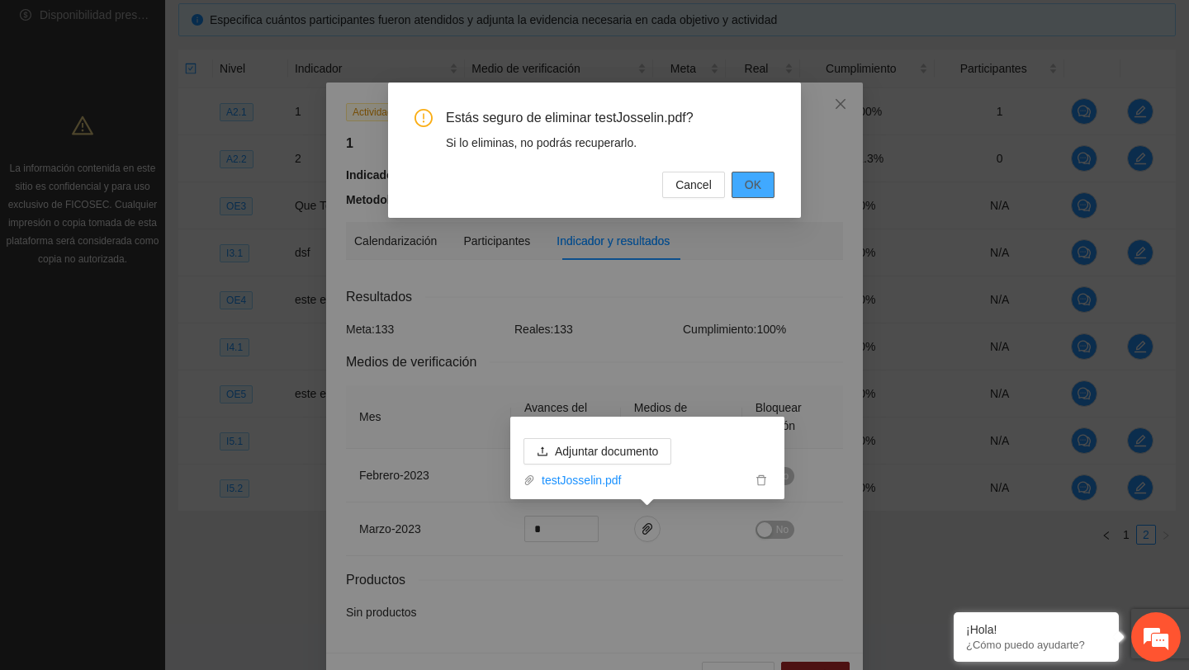
click at [759, 181] on span "OK" at bounding box center [753, 185] width 17 height 18
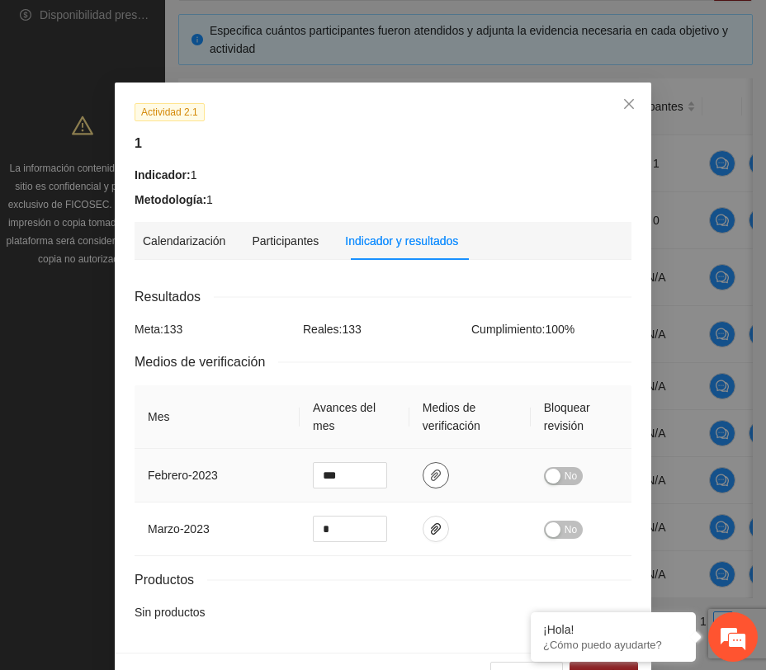
click at [429, 475] on icon "paper-clip" at bounding box center [435, 475] width 13 height 13
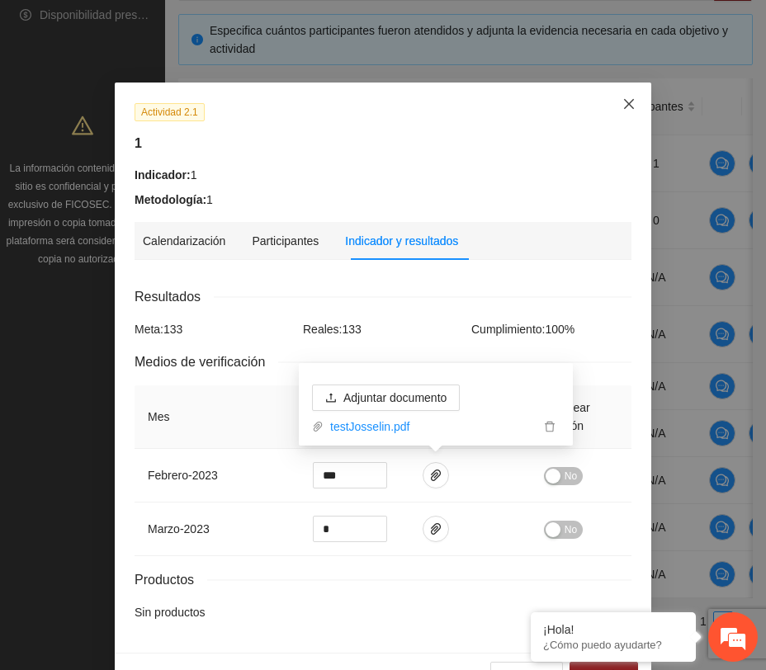
click at [626, 108] on icon "close" at bounding box center [628, 103] width 13 height 13
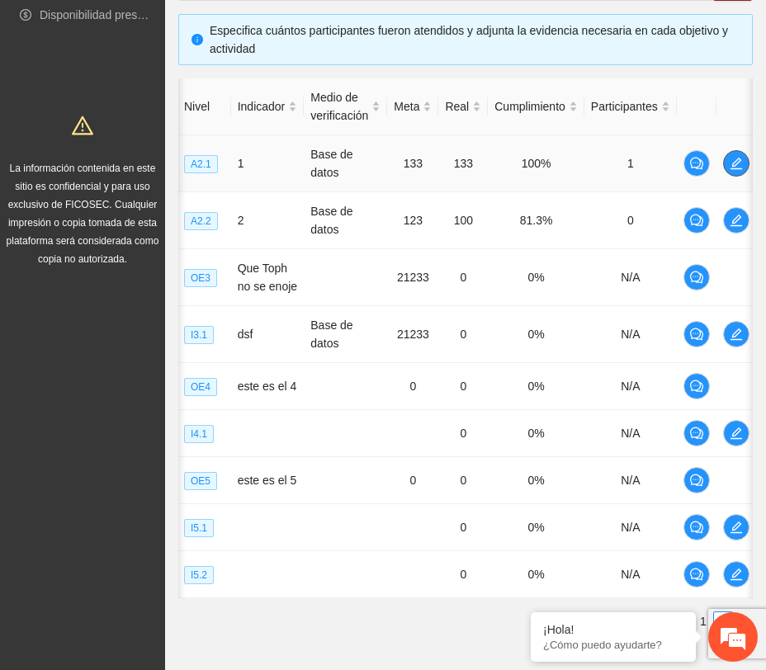
scroll to position [0, 50]
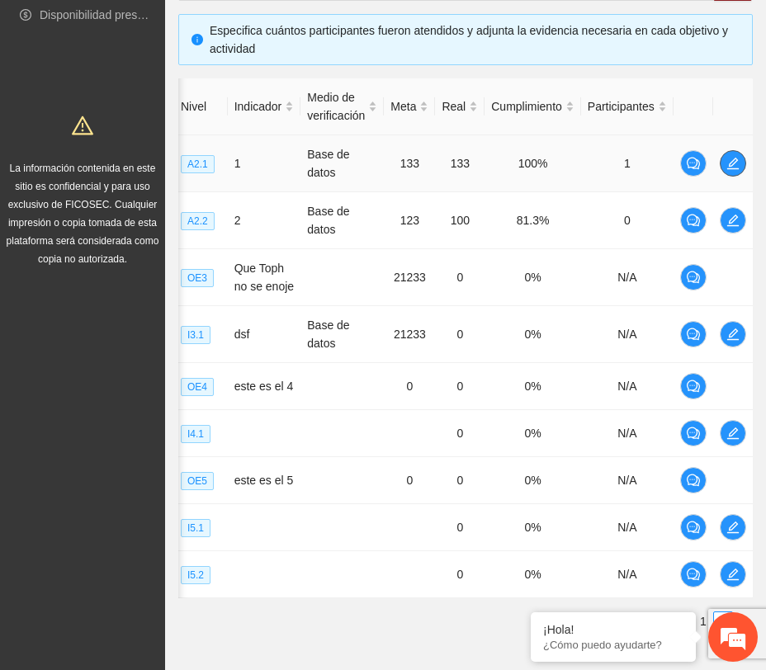
click at [725, 158] on span "edit" at bounding box center [733, 163] width 25 height 13
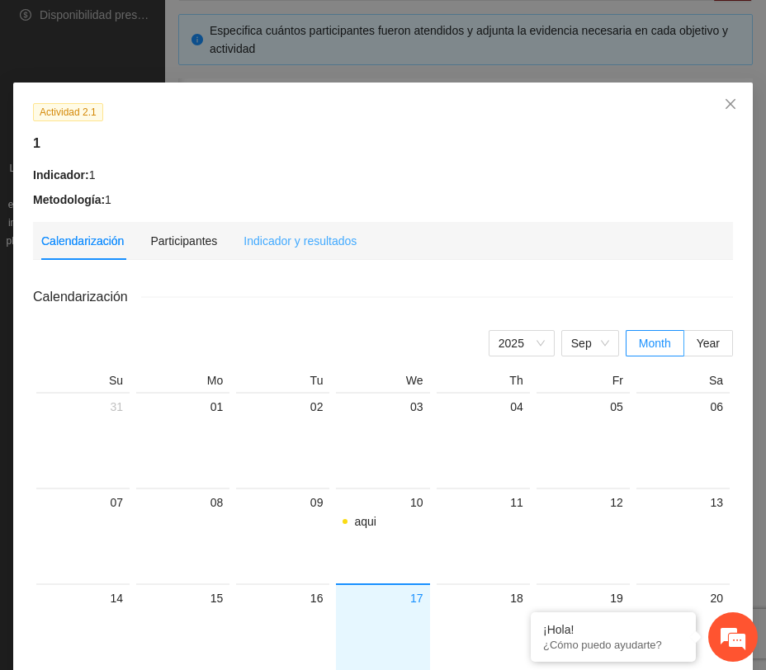
click at [341, 252] on div "Indicador y resultados" at bounding box center [299, 241] width 113 height 38
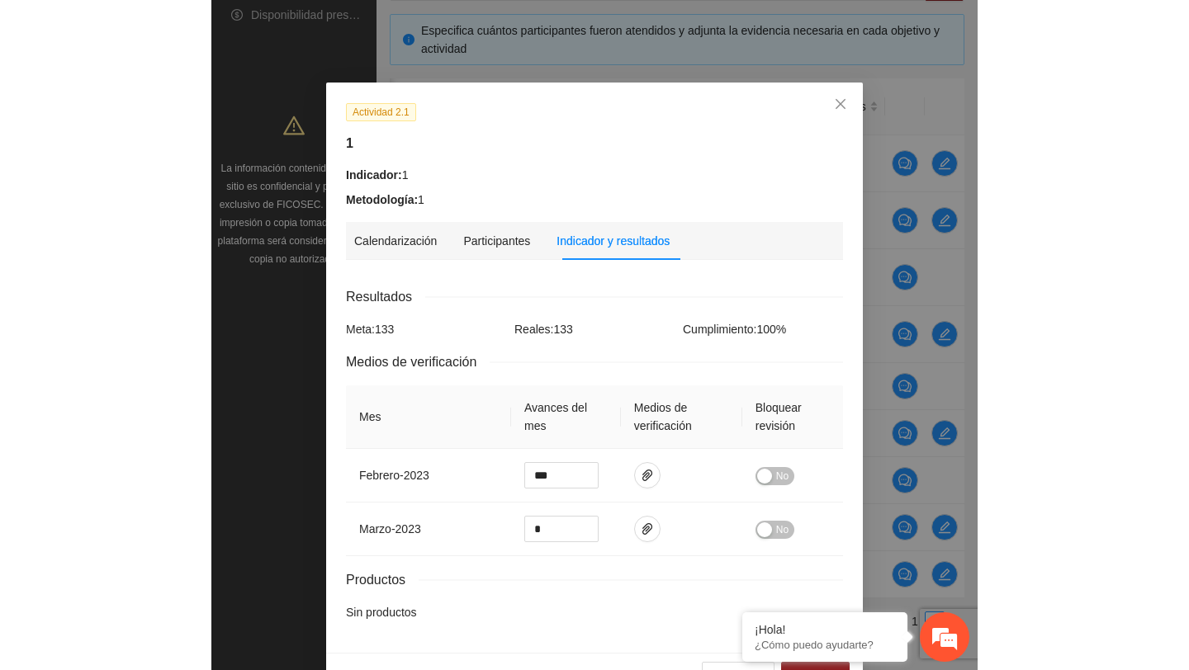
scroll to position [46, 0]
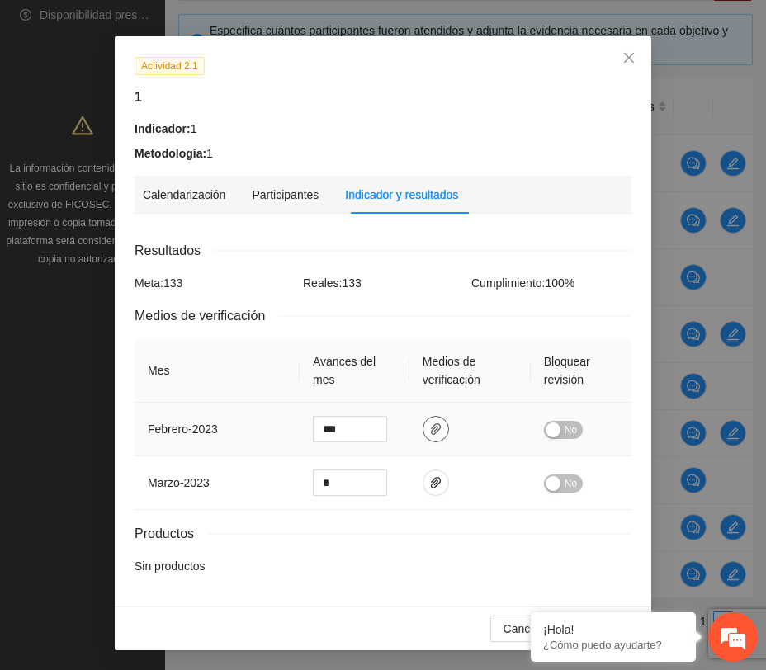
click at [431, 433] on icon "paper-clip" at bounding box center [435, 429] width 13 height 13
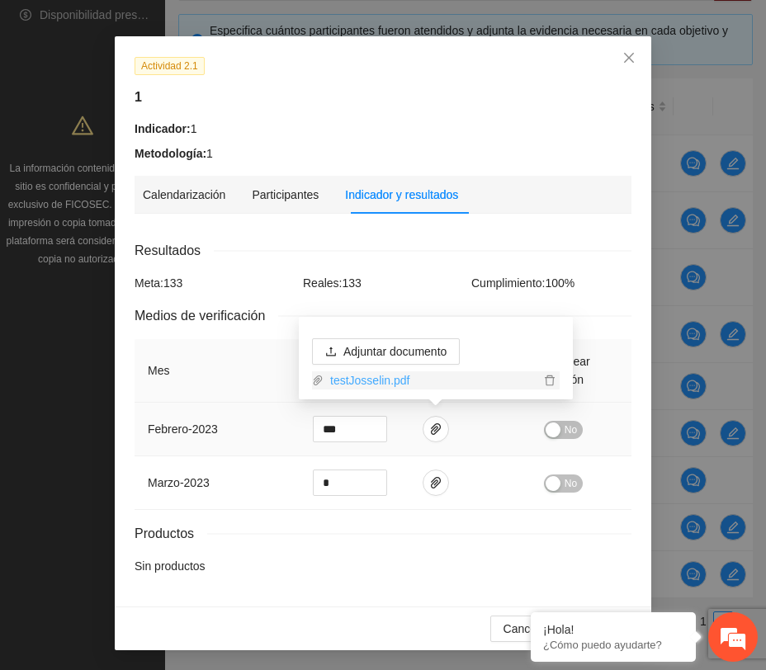
click at [403, 381] on link "testJosselin.pdf" at bounding box center [432, 380] width 216 height 18
click at [548, 381] on icon "delete" at bounding box center [550, 381] width 12 height 12
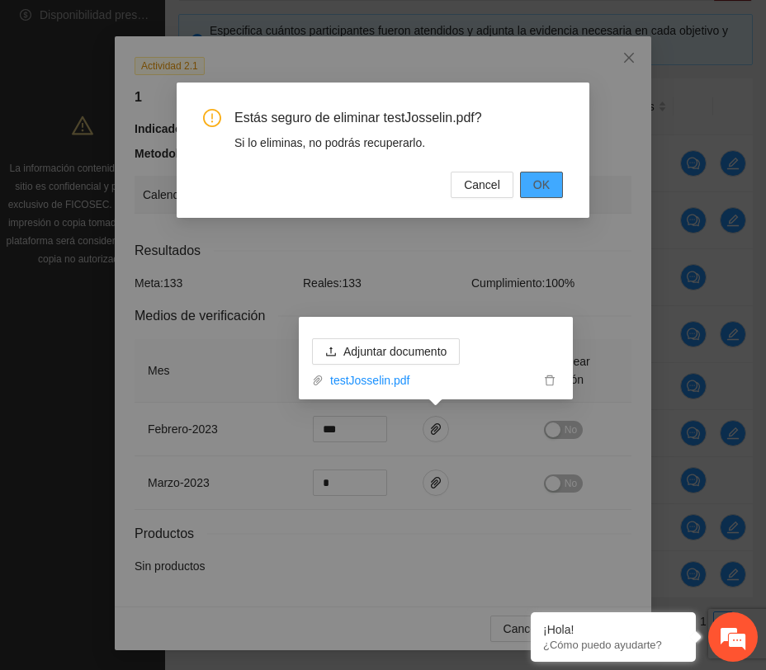
click at [550, 191] on button "OK" at bounding box center [541, 185] width 43 height 26
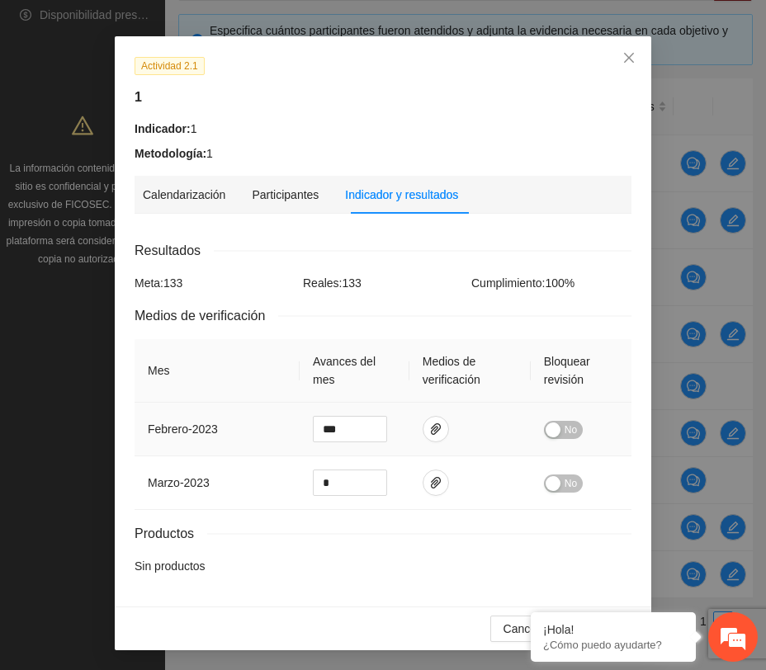
click at [453, 440] on td at bounding box center [469, 430] width 121 height 54
click at [439, 428] on icon "paper-clip" at bounding box center [436, 429] width 10 height 12
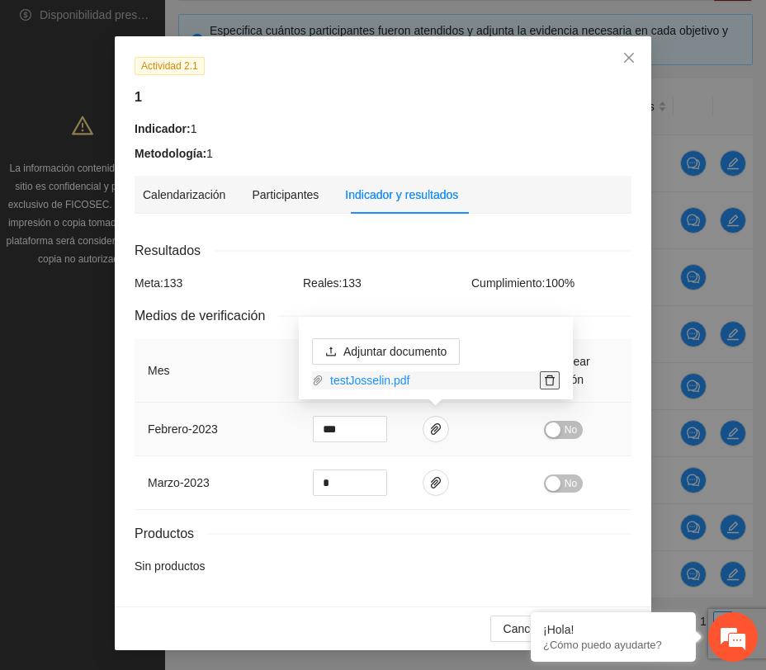
click at [549, 380] on icon "delete" at bounding box center [550, 381] width 12 height 12
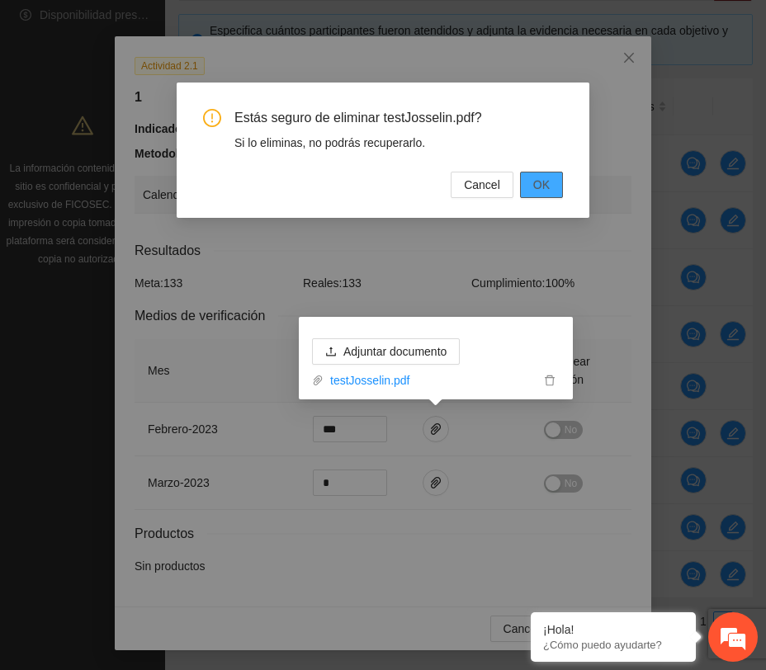
click at [560, 186] on button "OK" at bounding box center [541, 185] width 43 height 26
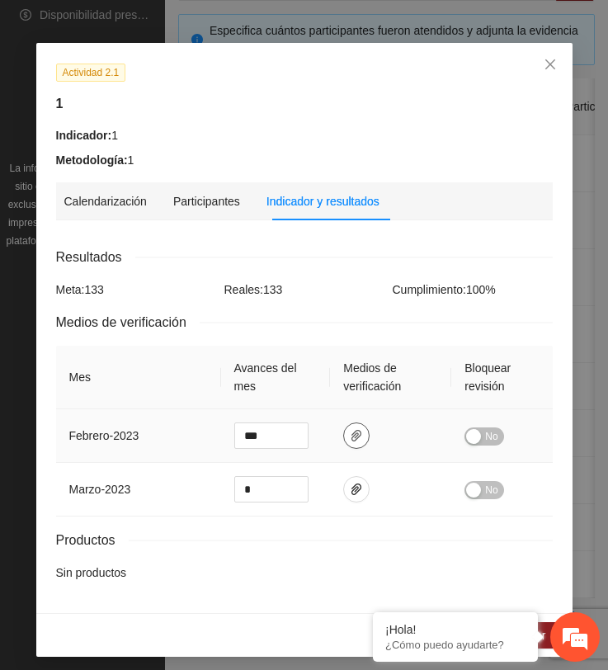
click at [364, 435] on span "paper-clip" at bounding box center [356, 435] width 25 height 13
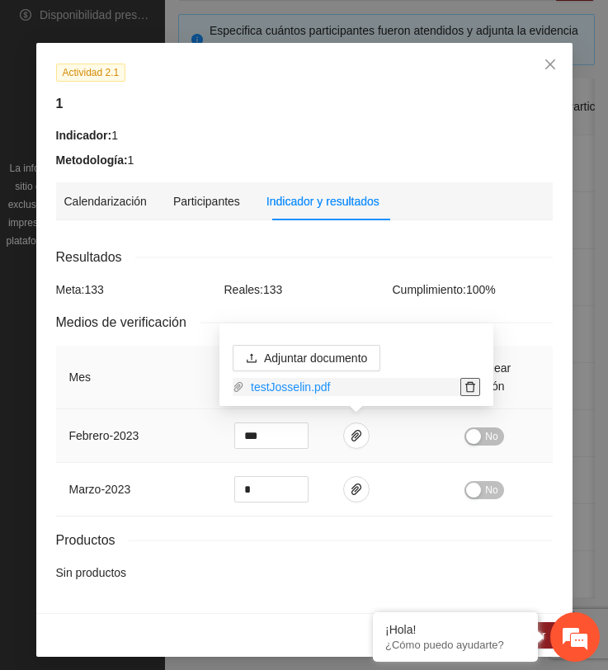
click at [475, 386] on icon "delete" at bounding box center [471, 387] width 12 height 12
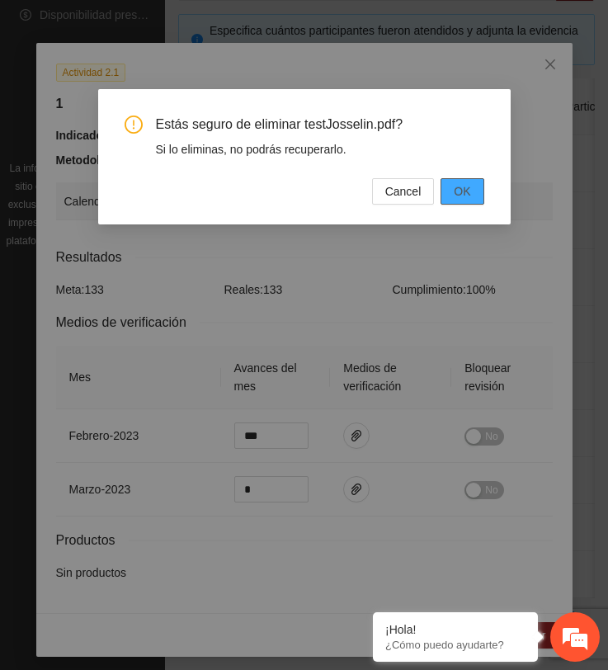
click at [476, 196] on button "OK" at bounding box center [462, 191] width 43 height 26
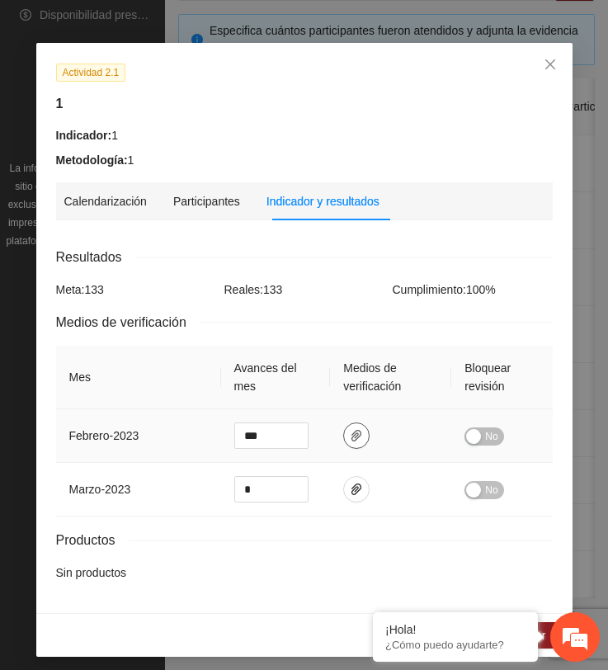
click at [365, 435] on span "paper-clip" at bounding box center [356, 435] width 25 height 13
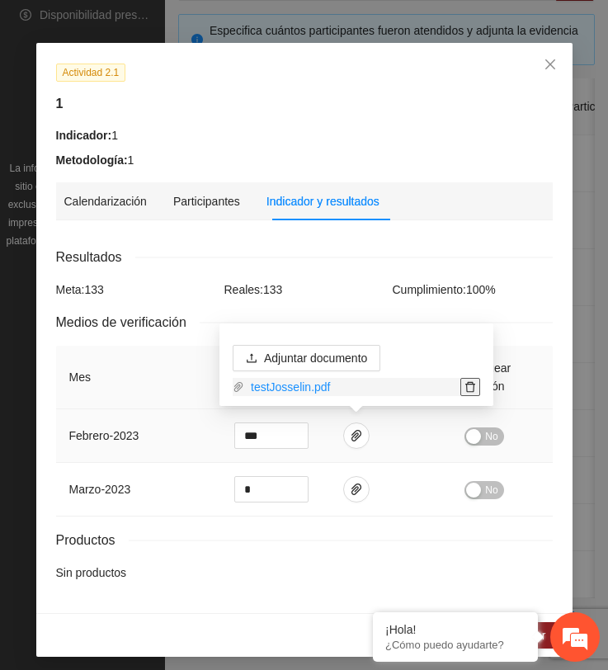
click at [470, 383] on icon "delete" at bounding box center [471, 387] width 12 height 12
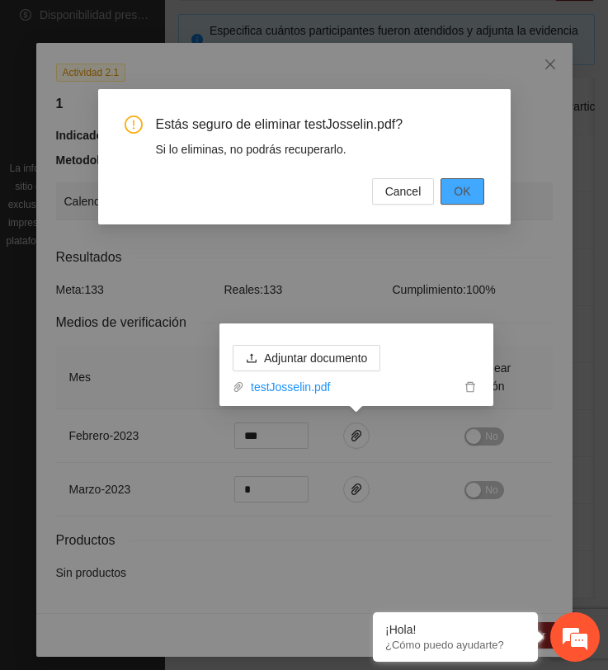
click at [461, 196] on span "OK" at bounding box center [462, 191] width 17 height 18
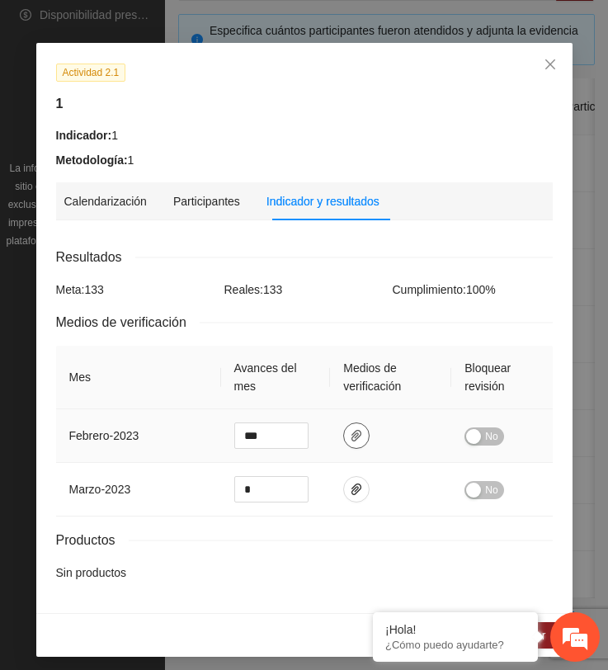
click at [349, 437] on span "paper-clip" at bounding box center [356, 435] width 25 height 13
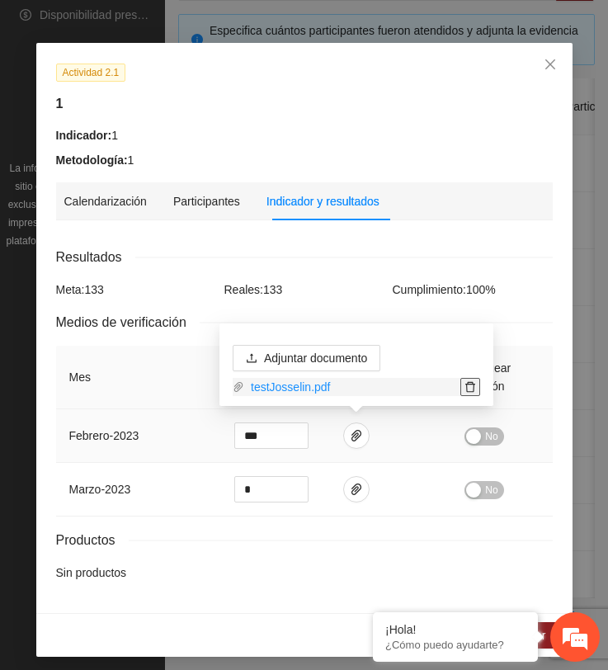
click at [467, 389] on icon "delete" at bounding box center [471, 387] width 12 height 12
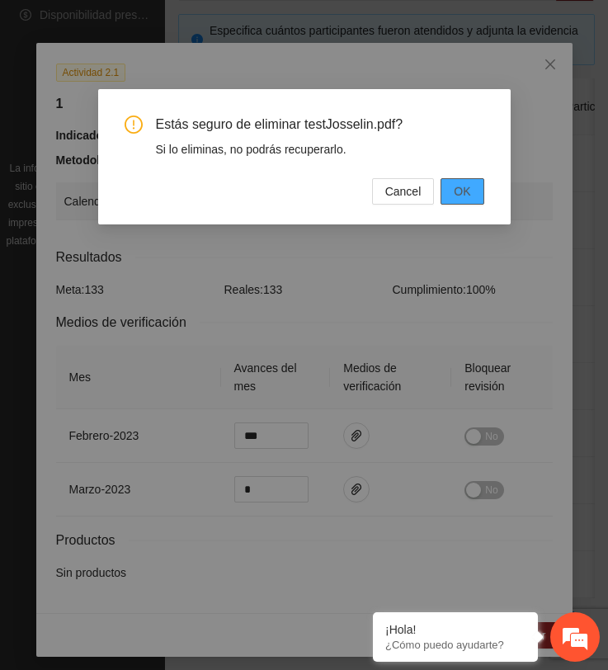
click at [466, 203] on button "OK" at bounding box center [462, 191] width 43 height 26
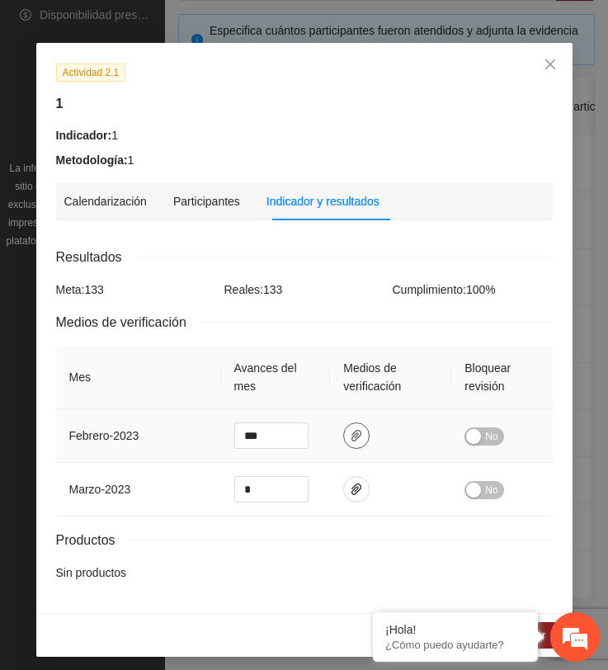
click at [359, 432] on icon "paper-clip" at bounding box center [356, 435] width 13 height 13
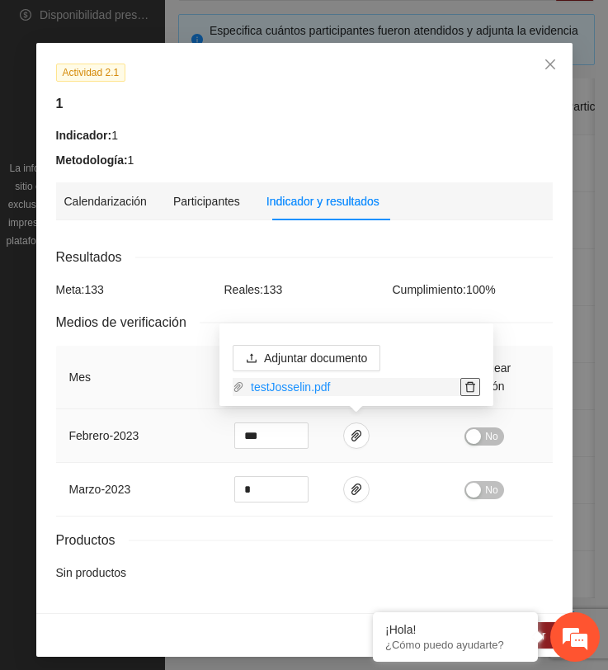
click at [473, 386] on icon "delete" at bounding box center [471, 387] width 10 height 11
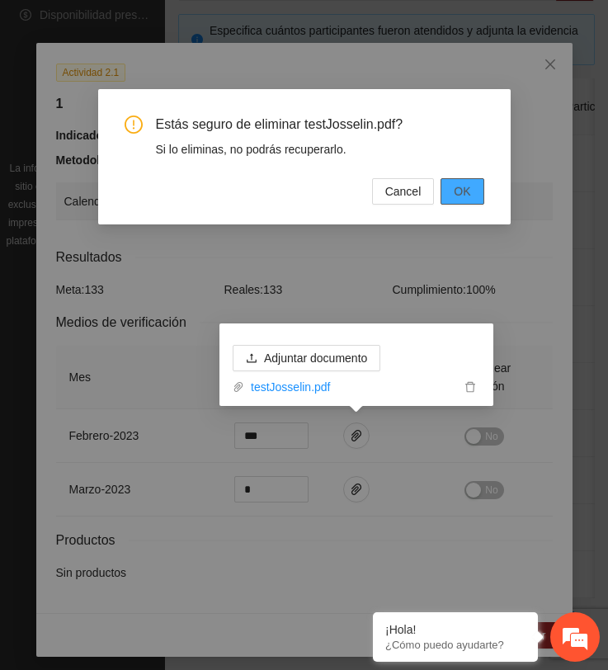
click at [474, 195] on button "OK" at bounding box center [462, 191] width 43 height 26
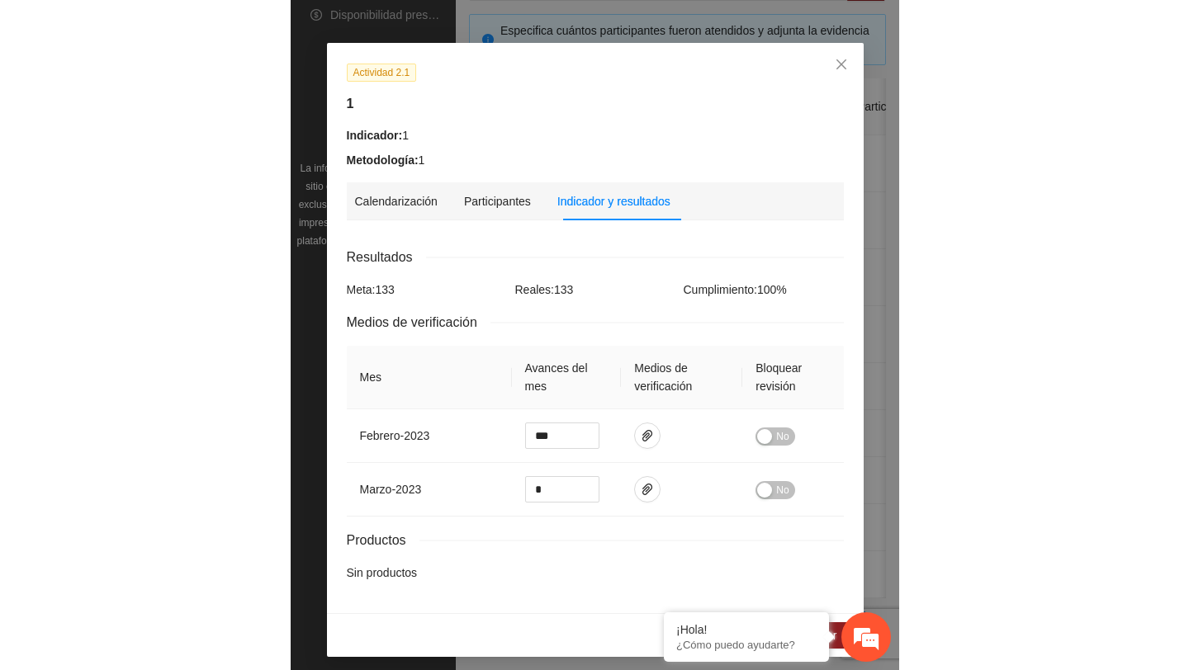
scroll to position [0, 0]
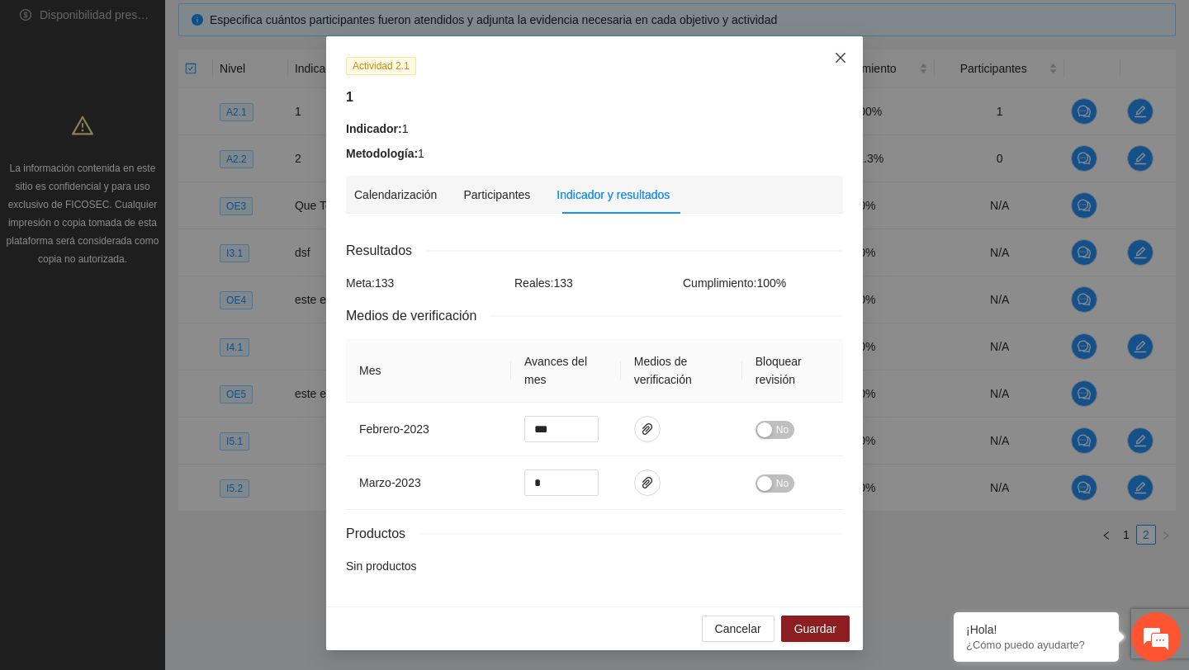
click at [836, 64] on icon "close" at bounding box center [840, 57] width 13 height 13
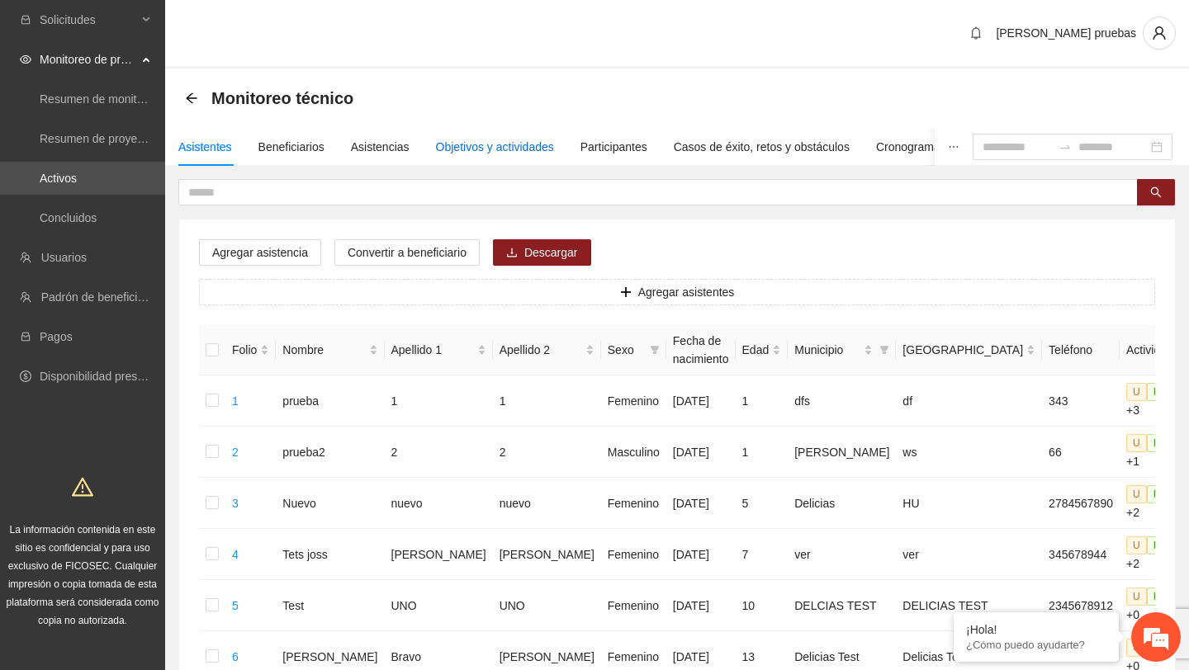
click at [518, 153] on div "Objetivos y actividades" at bounding box center [495, 147] width 118 height 18
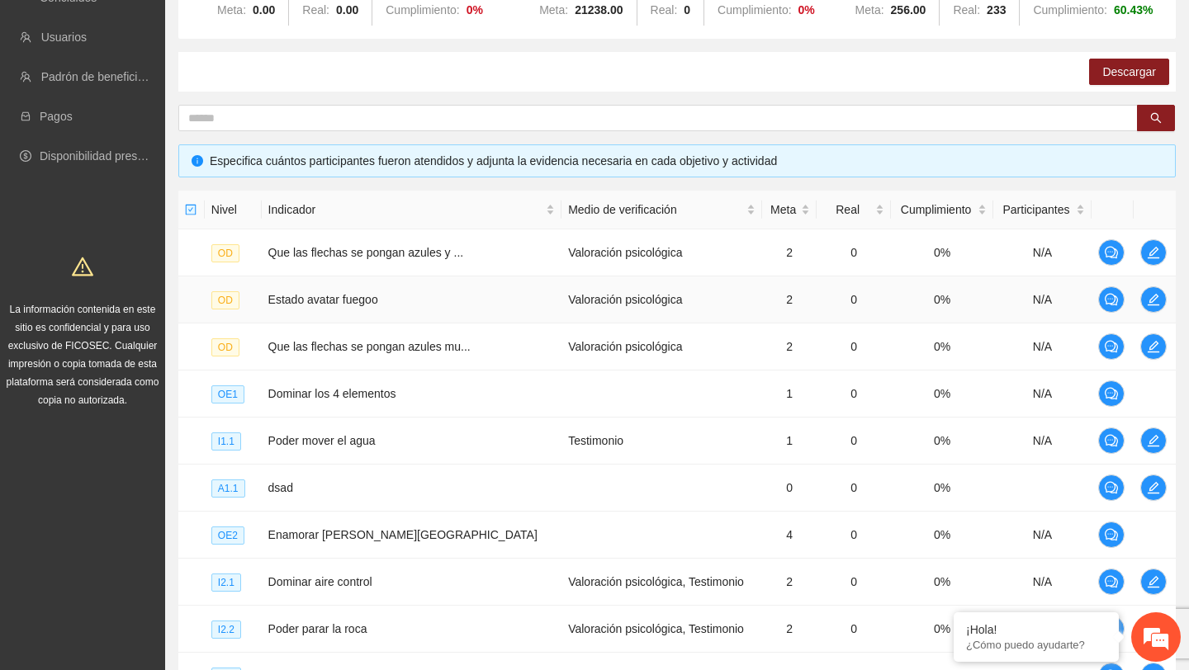
scroll to position [409, 0]
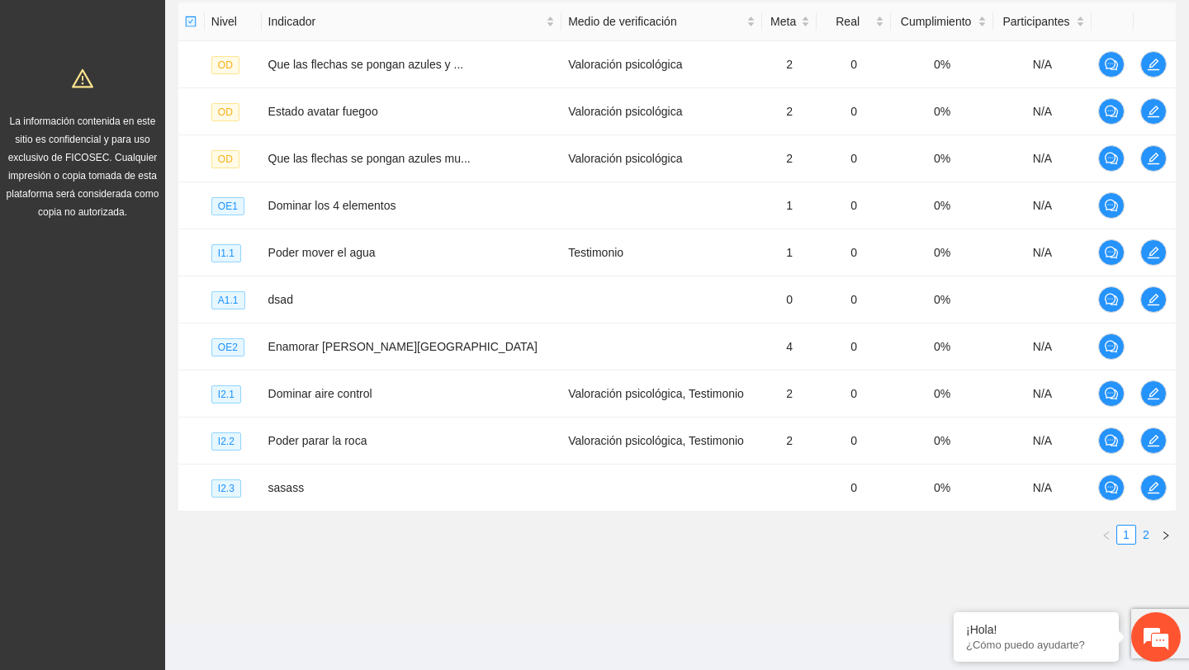
click at [1147, 535] on link "2" at bounding box center [1146, 535] width 18 height 18
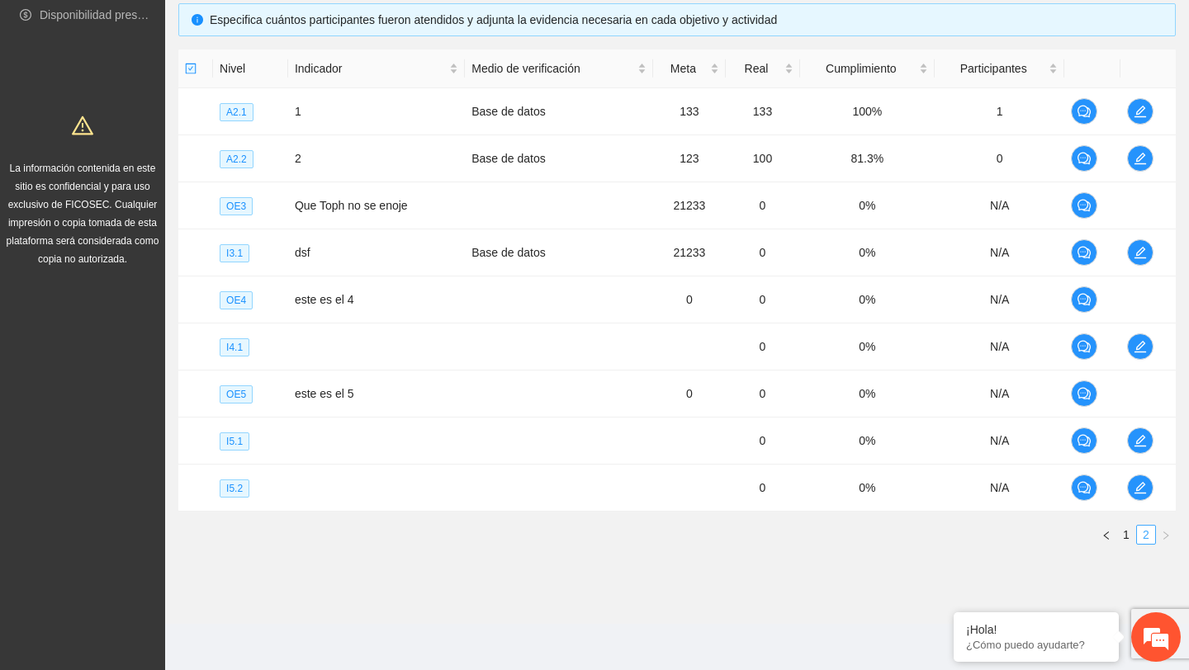
scroll to position [362, 0]
click at [1136, 111] on icon "edit" at bounding box center [1139, 111] width 13 height 13
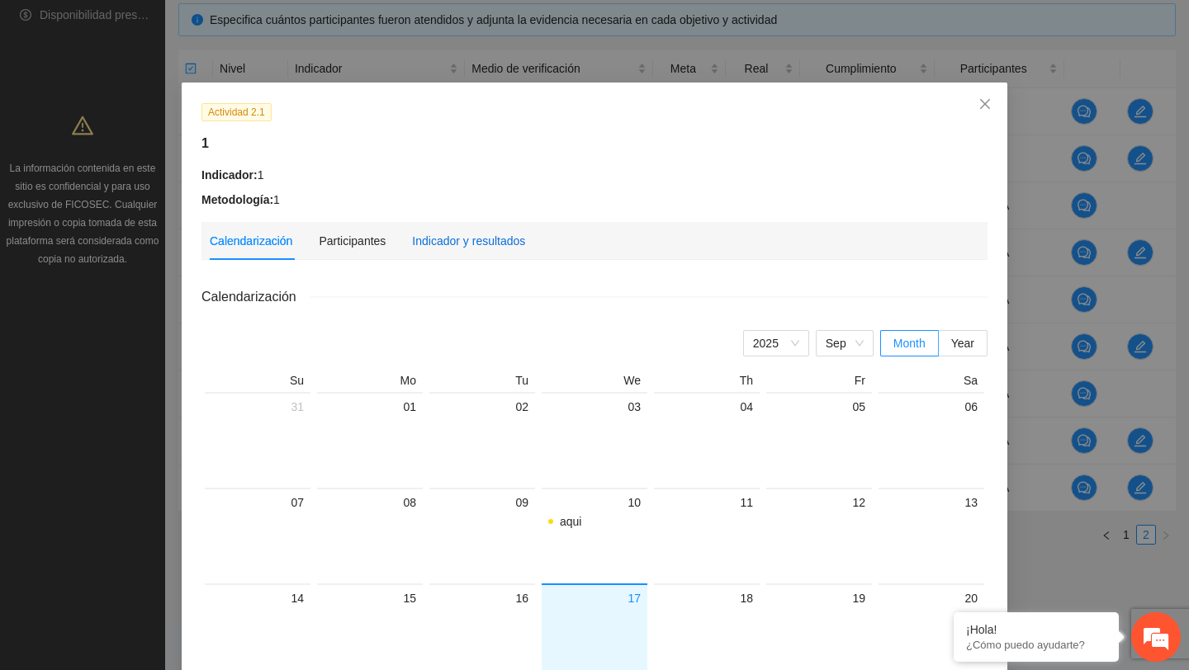
click at [432, 244] on div "Indicador y resultados" at bounding box center [468, 241] width 113 height 18
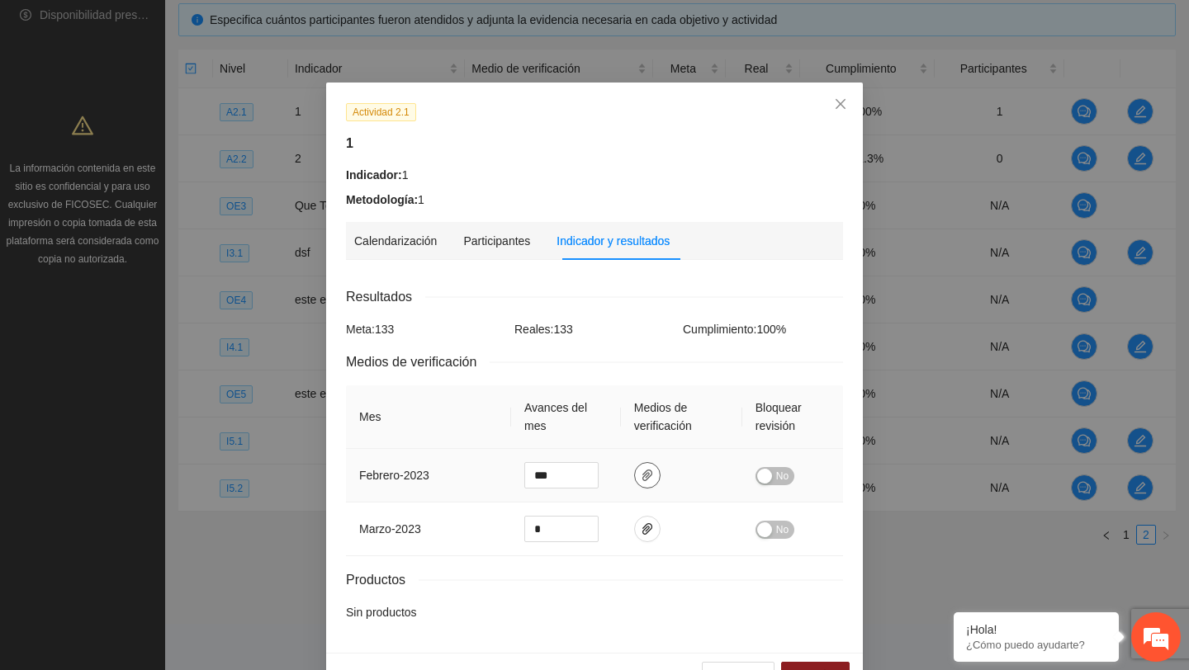
click at [643, 468] on button "button" at bounding box center [647, 475] width 26 height 26
click at [838, 103] on icon "close" at bounding box center [840, 104] width 10 height 10
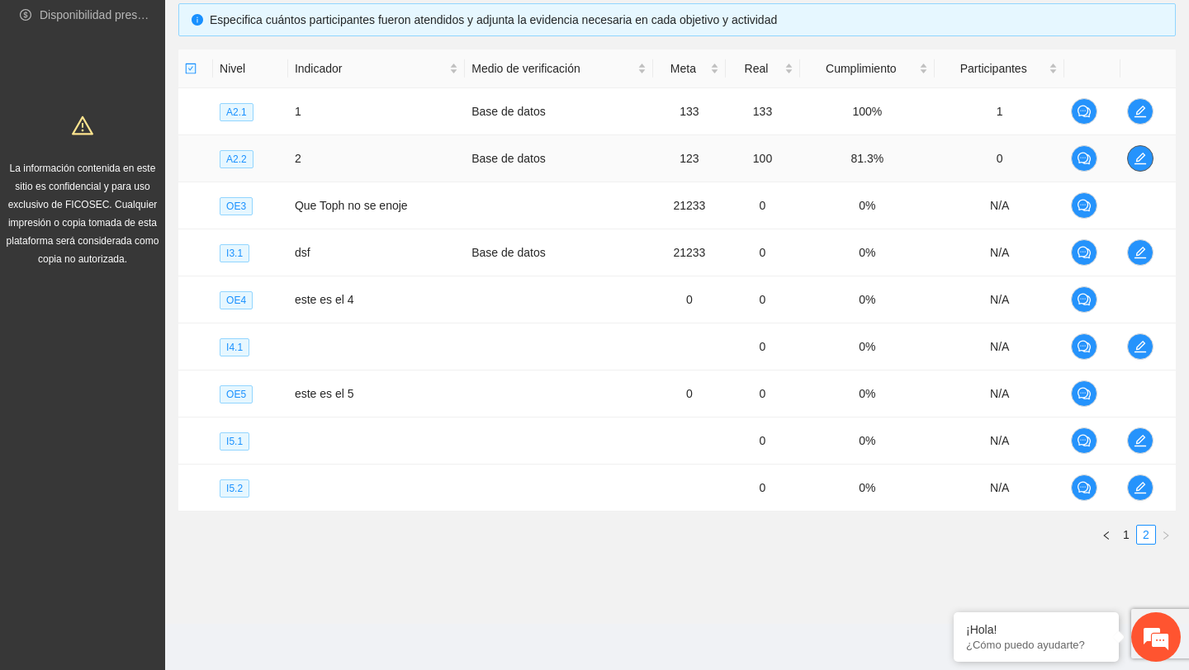
scroll to position [0, 0]
click at [1142, 154] on icon "edit" at bounding box center [1139, 158] width 13 height 13
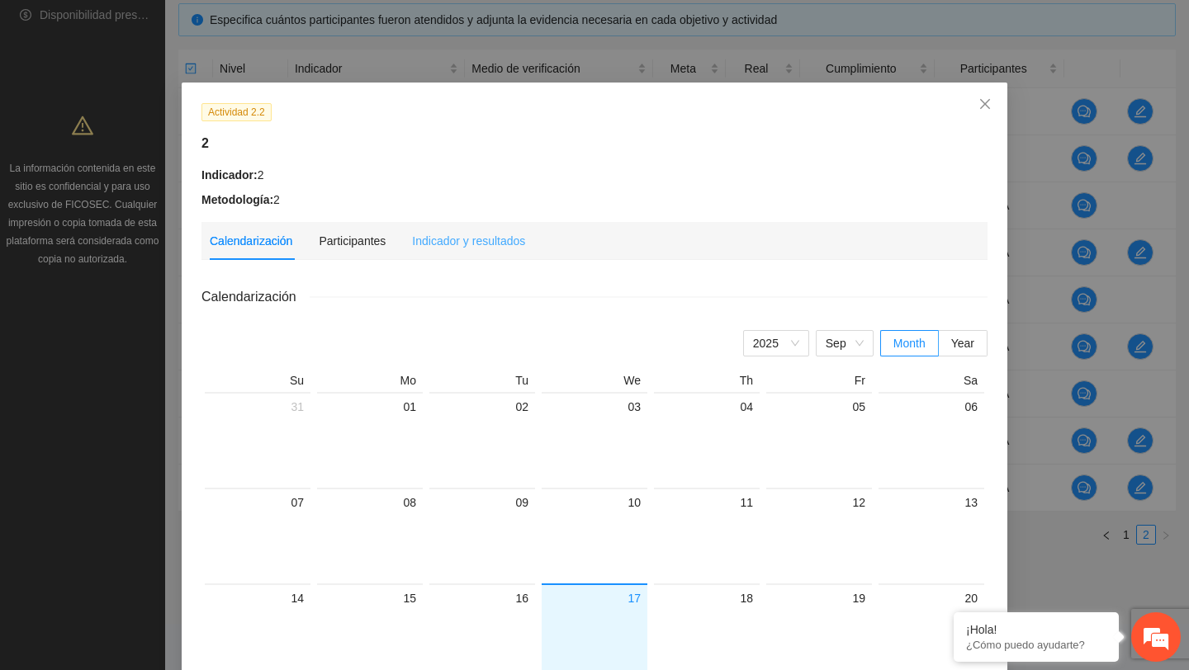
click at [502, 252] on div "Indicador y resultados" at bounding box center [468, 241] width 113 height 38
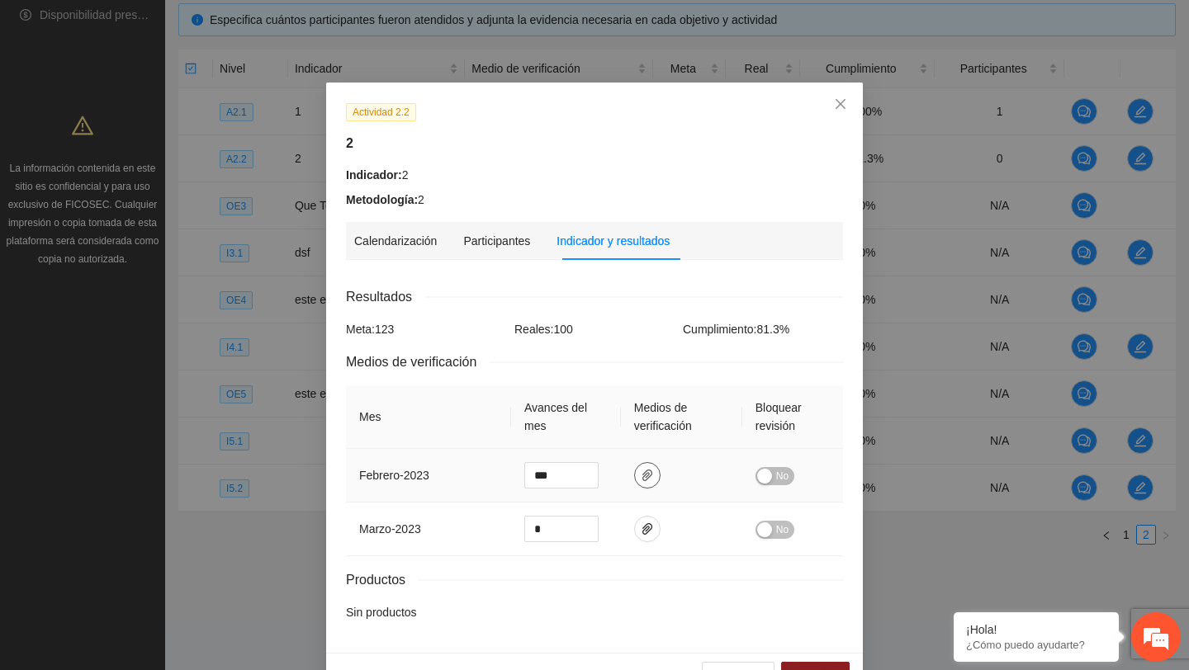
click at [650, 470] on icon "paper-clip" at bounding box center [647, 476] width 10 height 12
click at [652, 520] on button "button" at bounding box center [647, 529] width 26 height 26
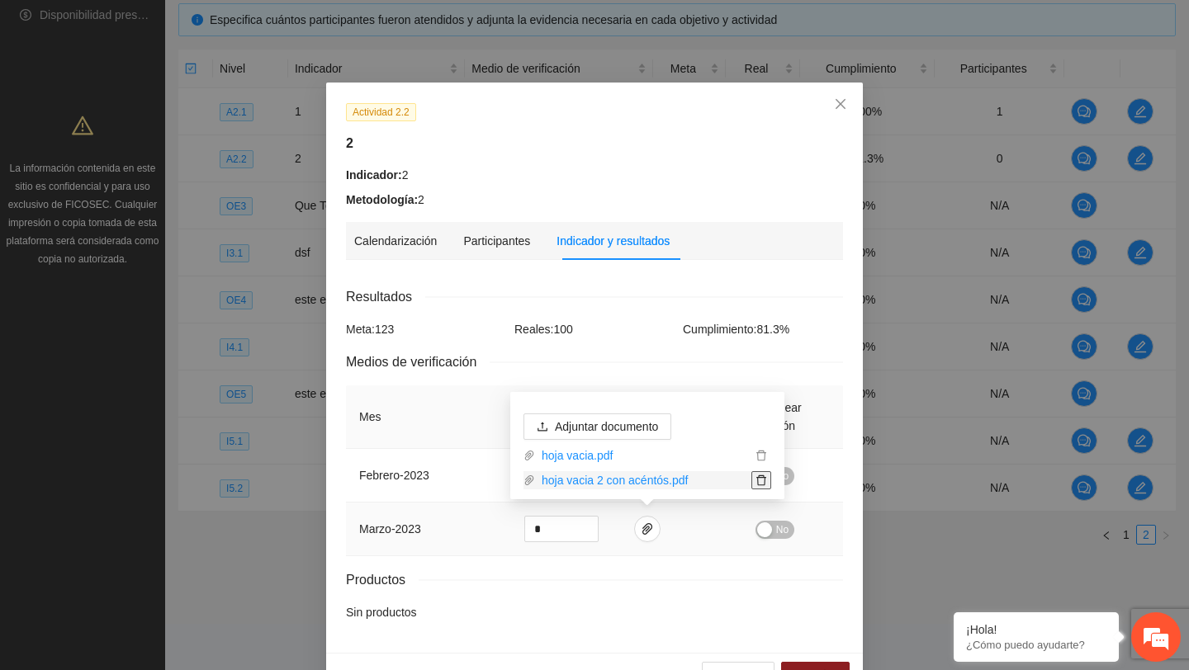
click at [762, 479] on icon "delete" at bounding box center [761, 481] width 12 height 12
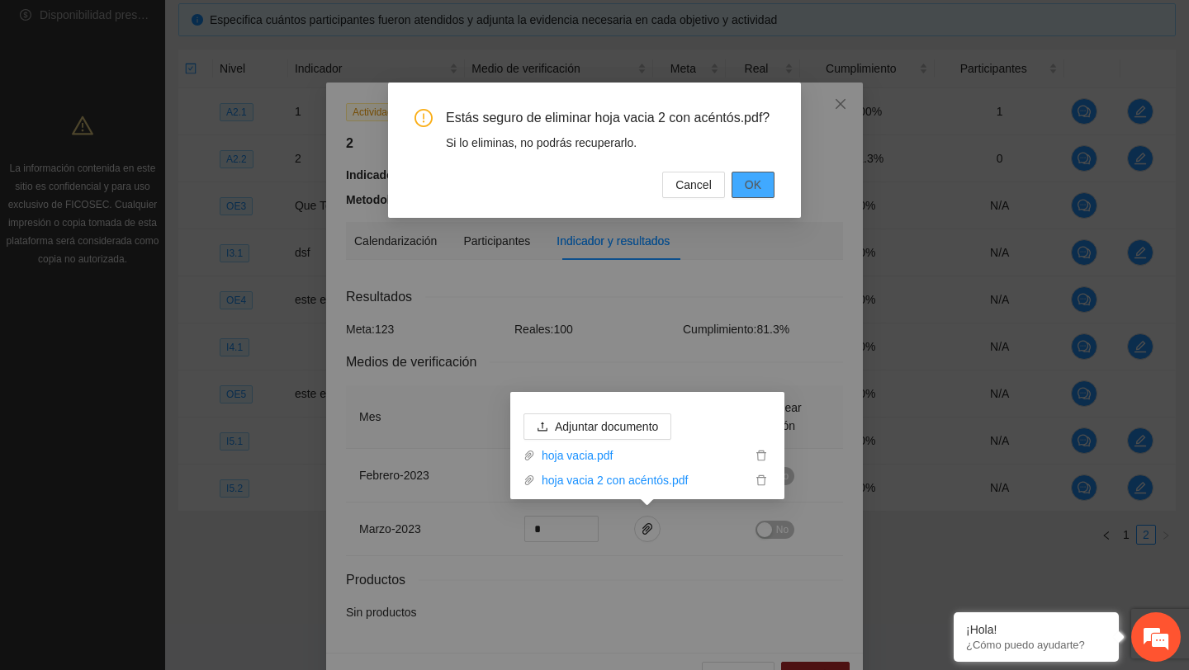
click at [754, 194] on span "OK" at bounding box center [753, 185] width 17 height 18
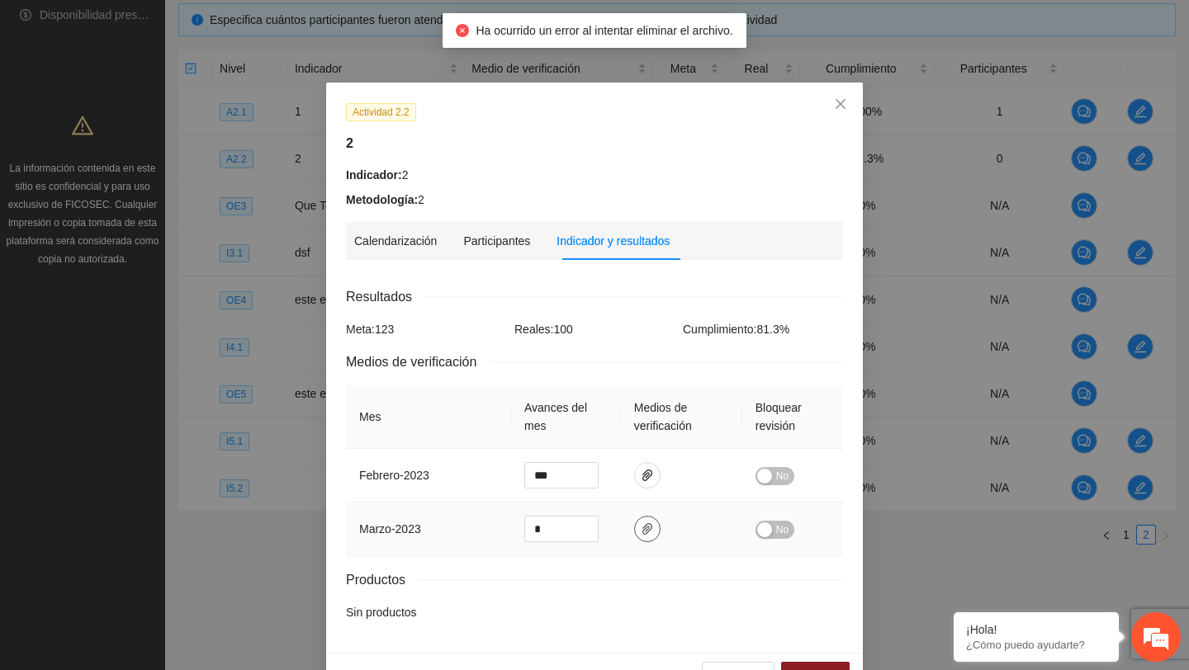
click at [644, 522] on icon "paper-clip" at bounding box center [647, 528] width 13 height 13
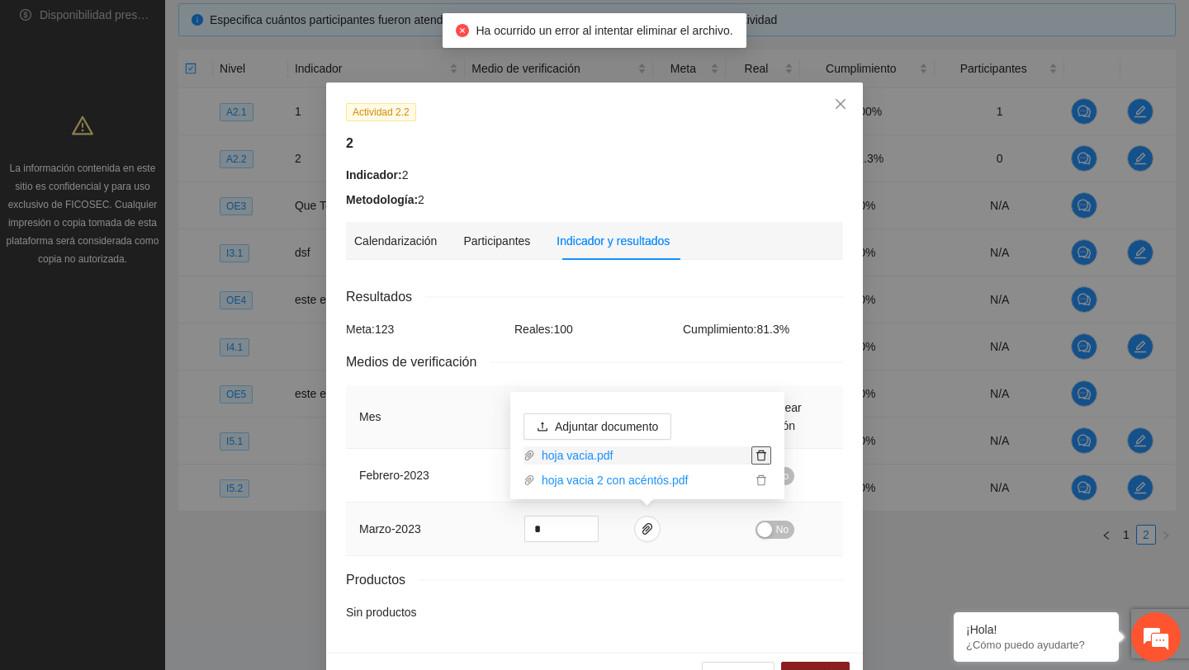
click at [759, 452] on icon "delete" at bounding box center [761, 456] width 10 height 11
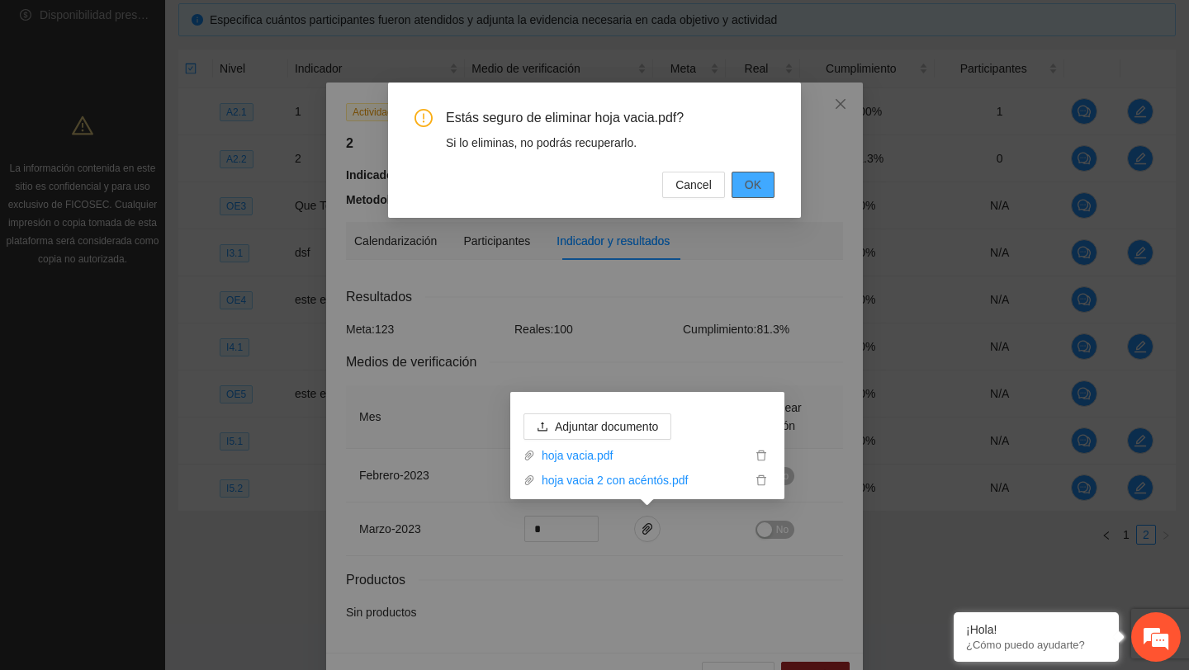
click at [757, 191] on span "OK" at bounding box center [753, 185] width 17 height 18
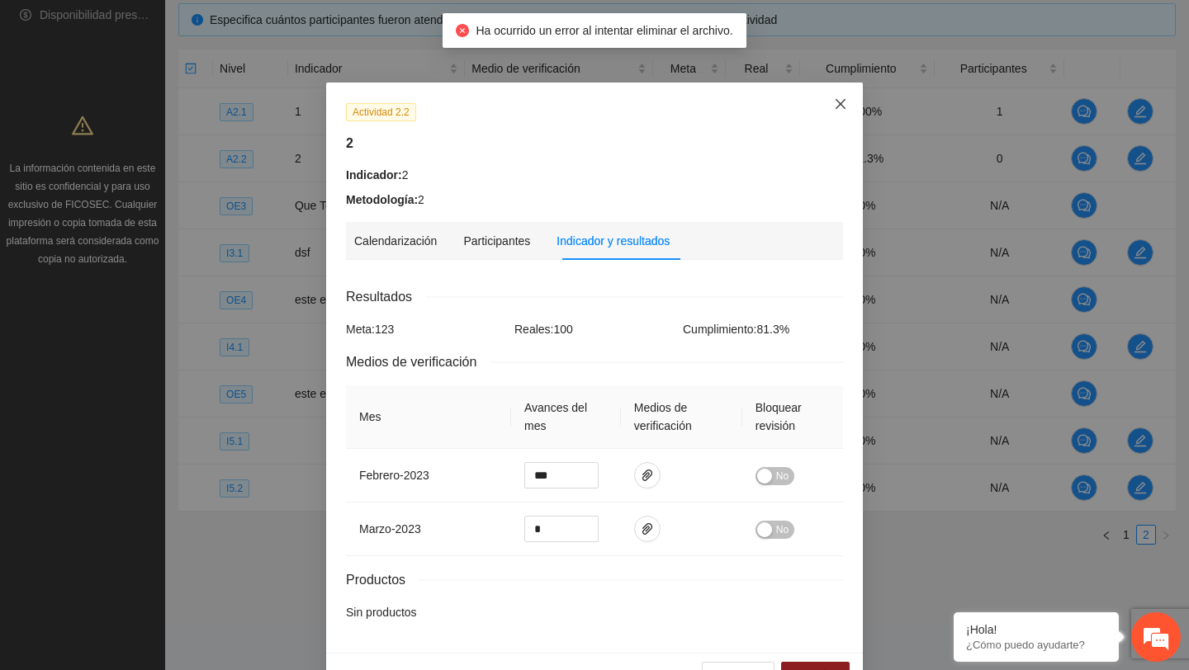
click at [842, 111] on icon "close" at bounding box center [840, 103] width 13 height 13
